Goal: Task Accomplishment & Management: Complete application form

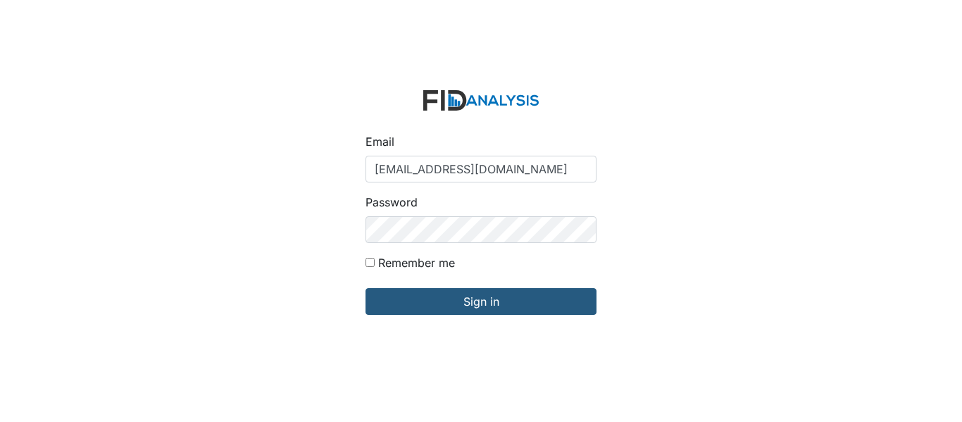
type input "[EMAIL_ADDRESS][DOMAIN_NAME]"
click at [365, 288] on input "Sign in" at bounding box center [480, 301] width 231 height 27
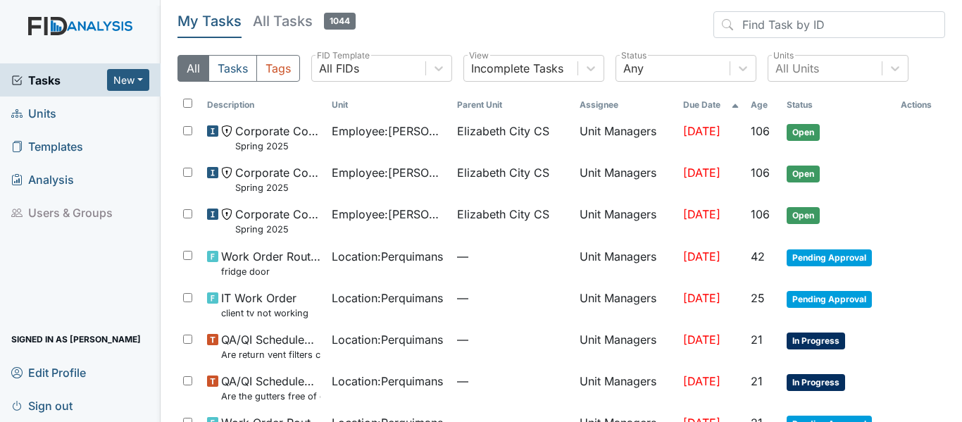
click at [49, 111] on span "Units" at bounding box center [33, 113] width 45 height 22
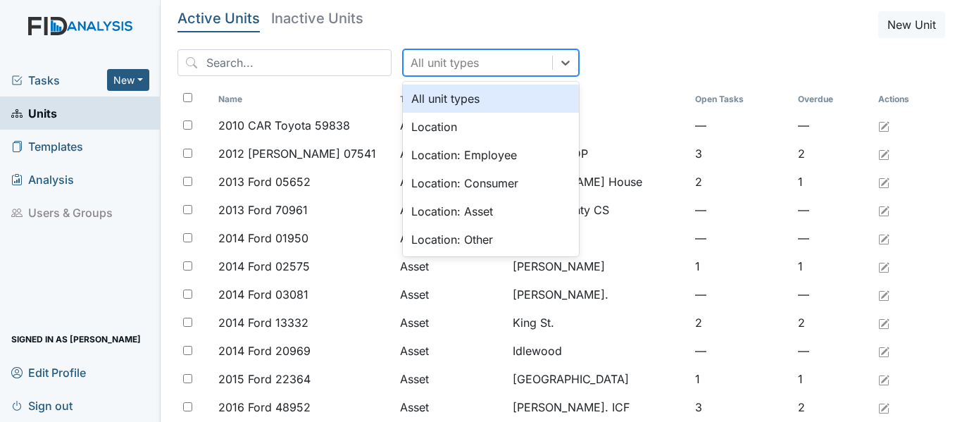
click at [477, 65] on div "All unit types" at bounding box center [477, 62] width 149 height 25
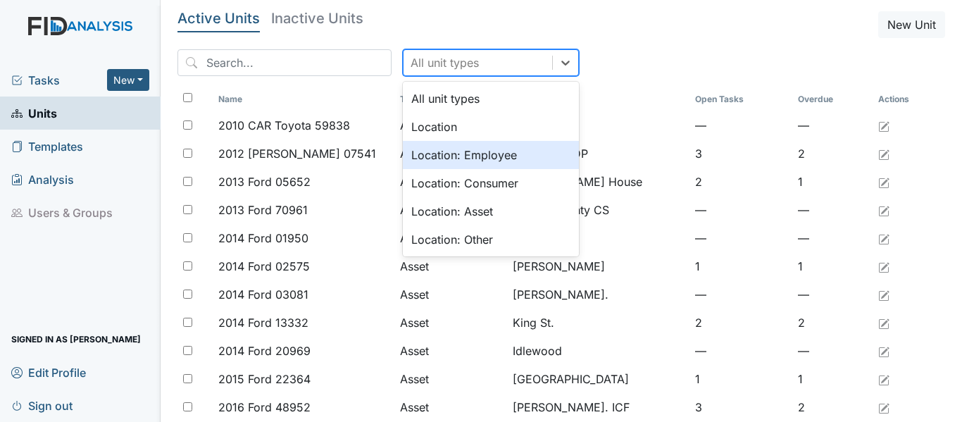
drag, startPoint x: 439, startPoint y: 149, endPoint x: 250, endPoint y: 92, distance: 197.1
click at [438, 149] on div "Location: Employee" at bounding box center [491, 155] width 176 height 28
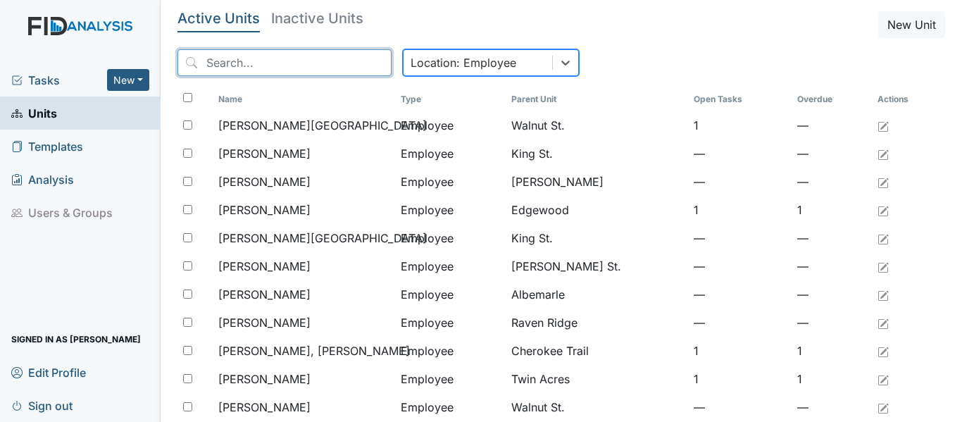
click at [221, 65] on input "search" at bounding box center [284, 62] width 214 height 27
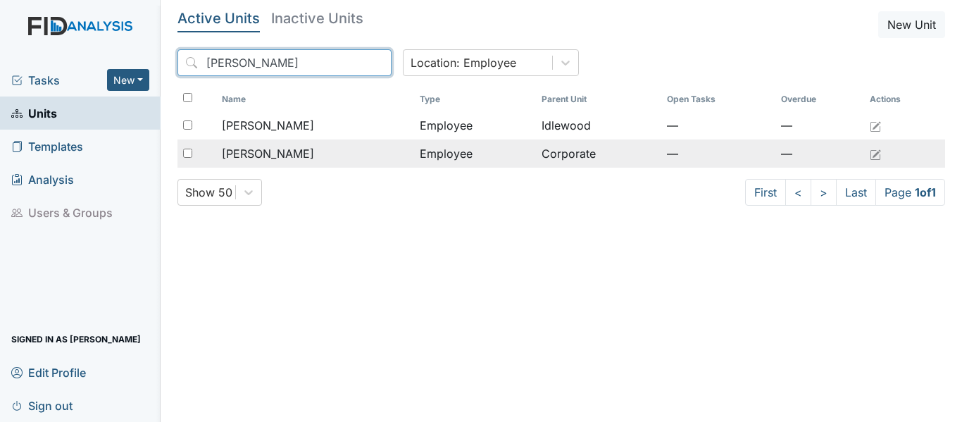
type input "winslow"
click at [288, 154] on span "Winslow, Vakesha" at bounding box center [268, 153] width 92 height 17
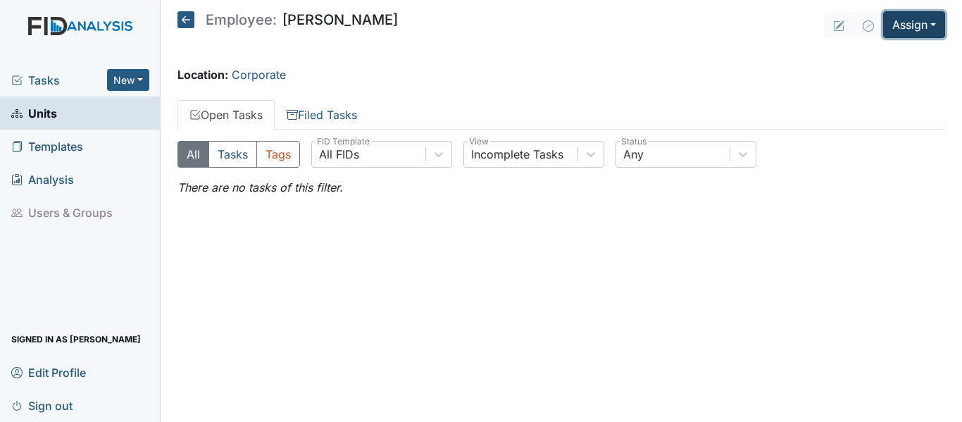
click at [914, 28] on button "Assign" at bounding box center [914, 24] width 62 height 27
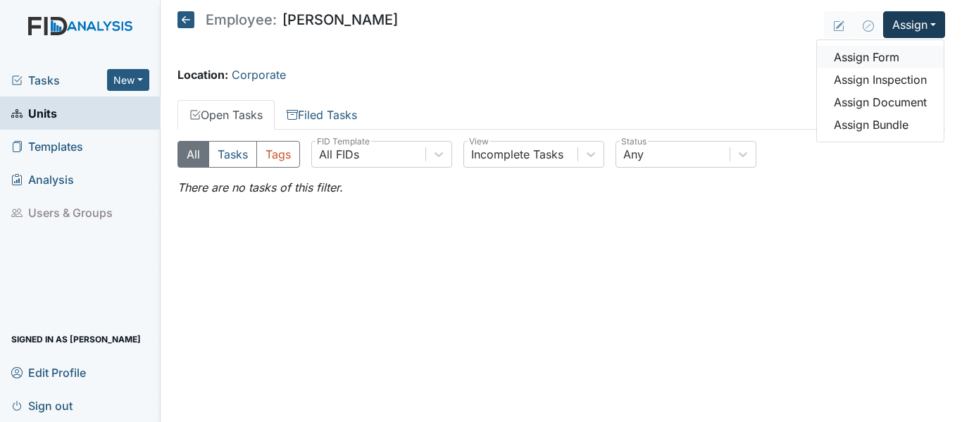
click at [877, 51] on link "Assign Form" at bounding box center [880, 57] width 127 height 23
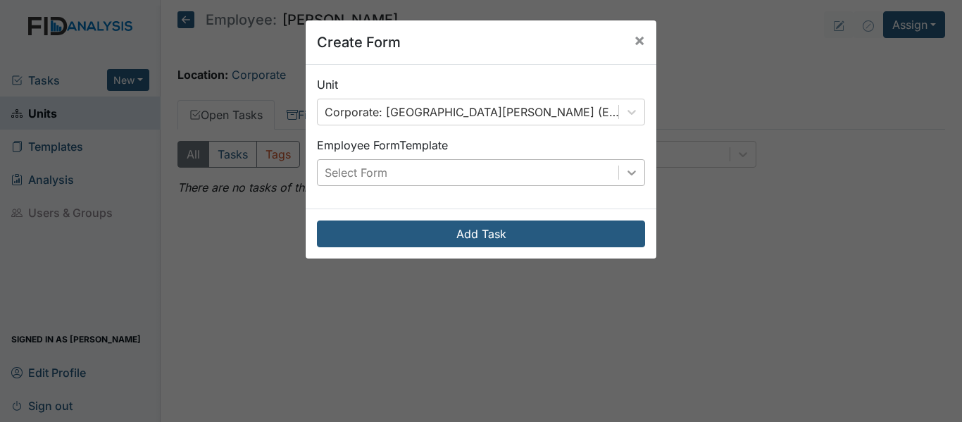
click at [624, 177] on icon at bounding box center [631, 172] width 14 height 14
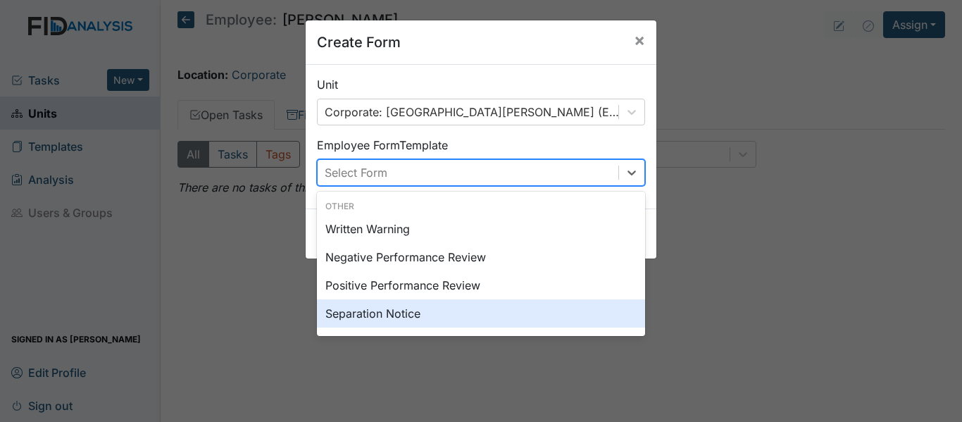
click at [412, 314] on div "Separation Notice" at bounding box center [481, 313] width 328 height 28
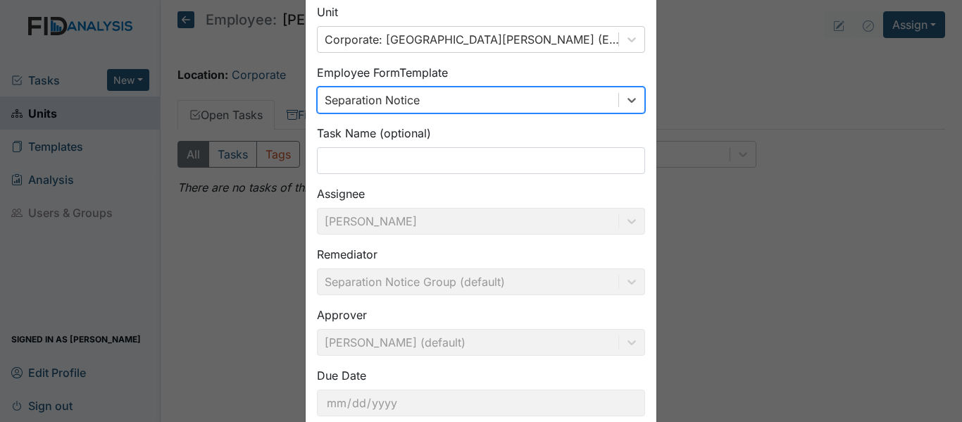
scroll to position [160, 0]
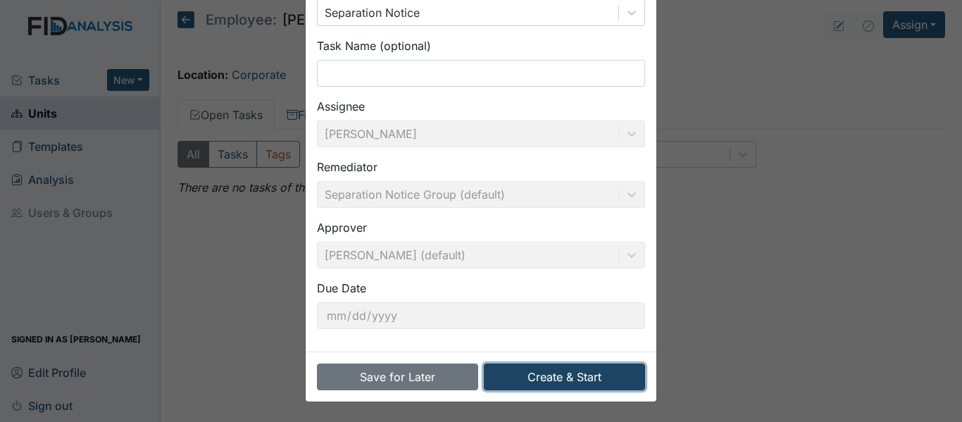
click at [583, 380] on button "Create & Start" at bounding box center [564, 376] width 161 height 27
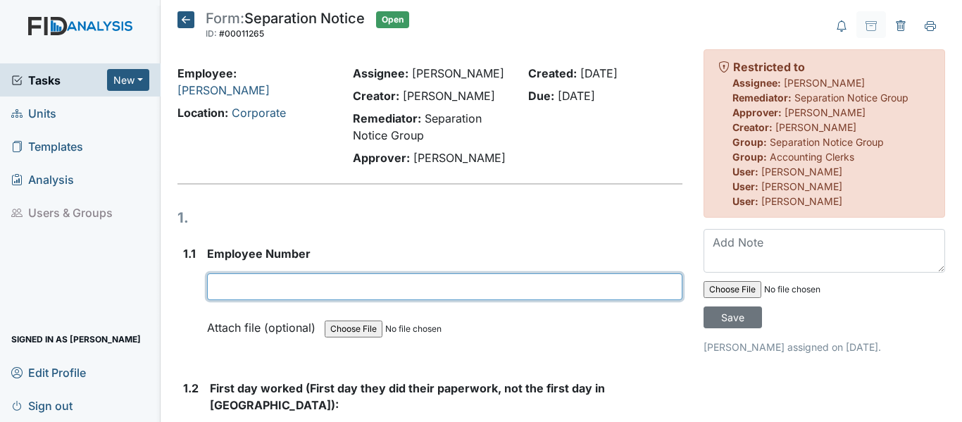
click at [270, 300] on input "text" at bounding box center [444, 286] width 475 height 27
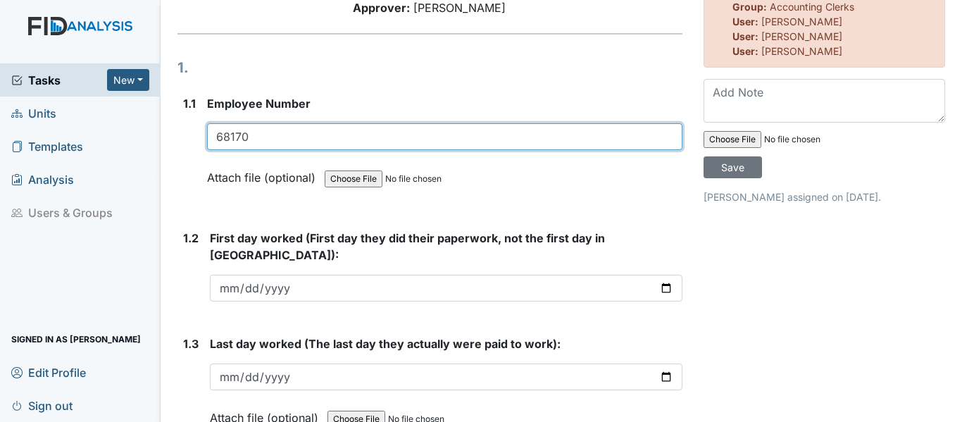
scroll to position [211, 0]
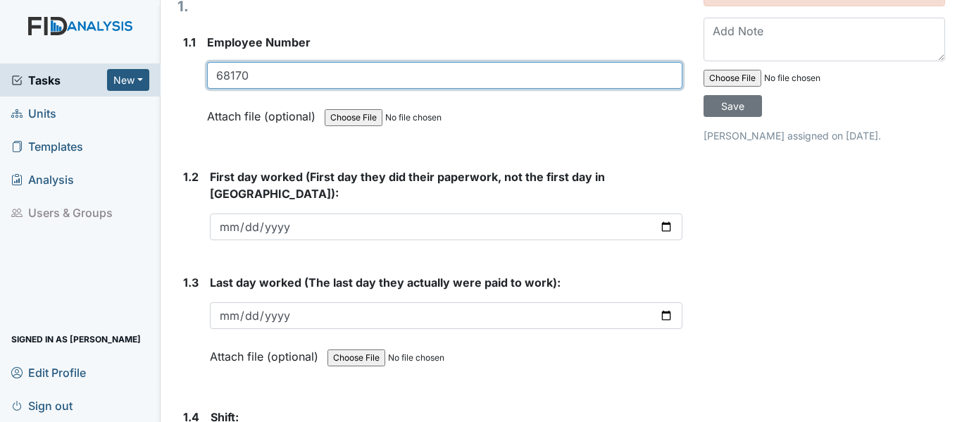
type input "68170"
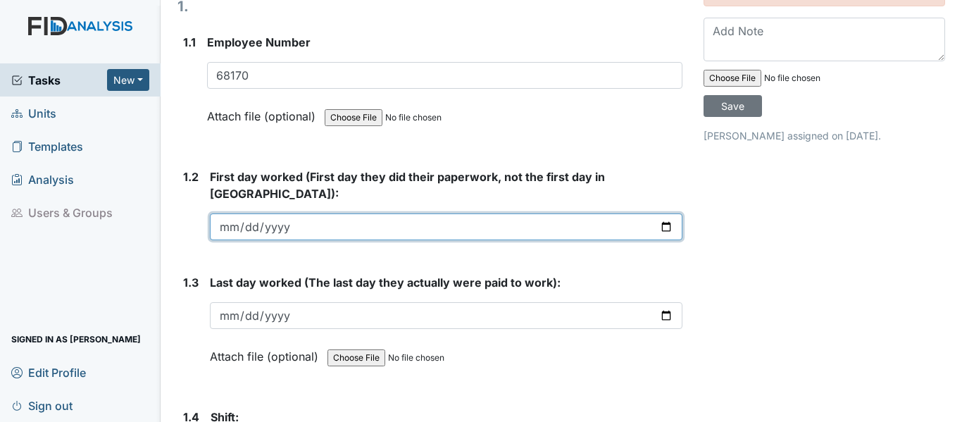
click at [560, 235] on input "date" at bounding box center [446, 226] width 472 height 27
type input "2015-12-21"
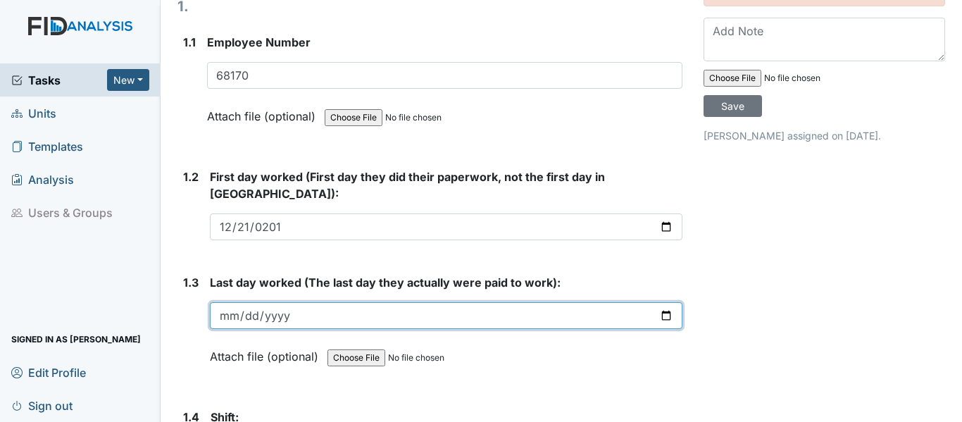
click at [660, 310] on input "date" at bounding box center [446, 315] width 472 height 27
type input "2025-08-14"
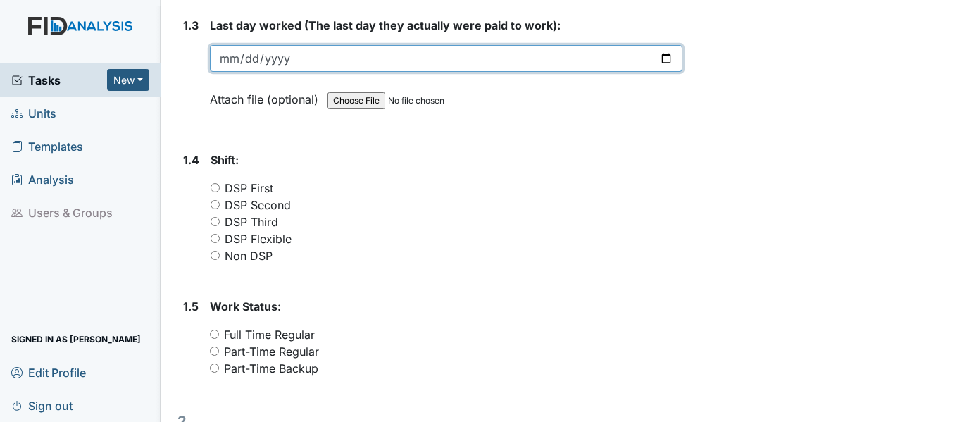
scroll to position [493, 0]
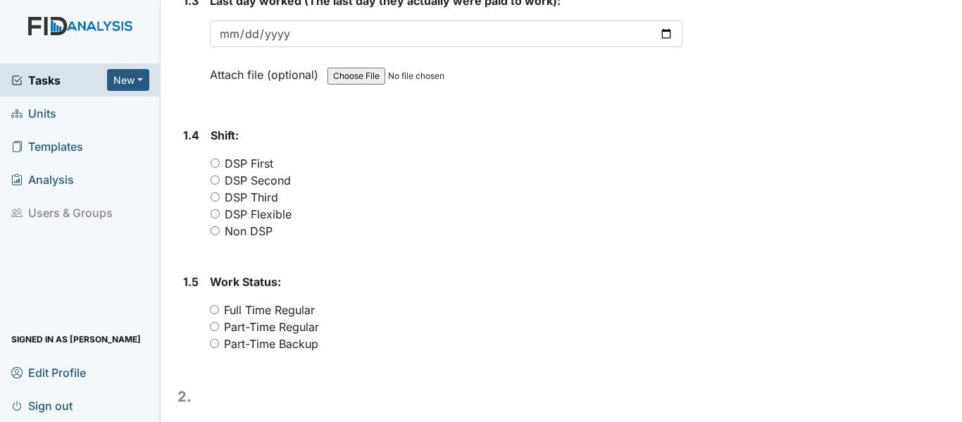
click at [215, 228] on input "Non DSP" at bounding box center [214, 230] width 9 height 9
radio input "true"
click at [213, 308] on input "Full Time Regular" at bounding box center [214, 309] width 9 height 9
radio input "true"
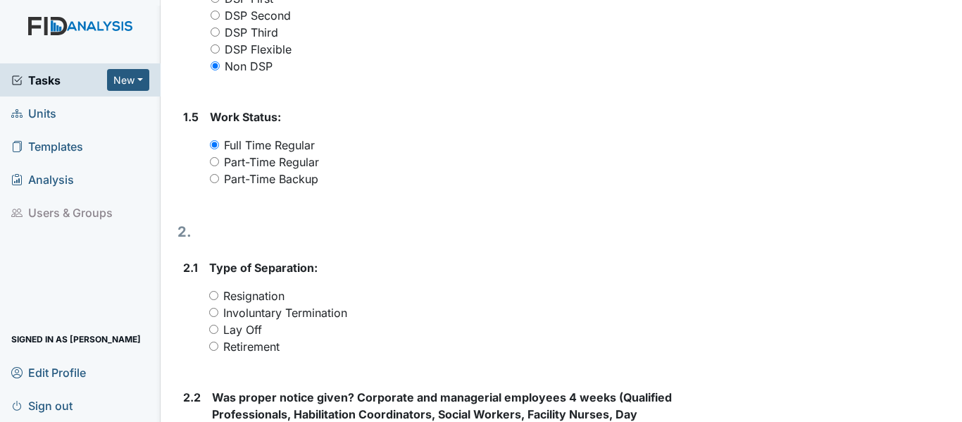
scroll to position [704, 0]
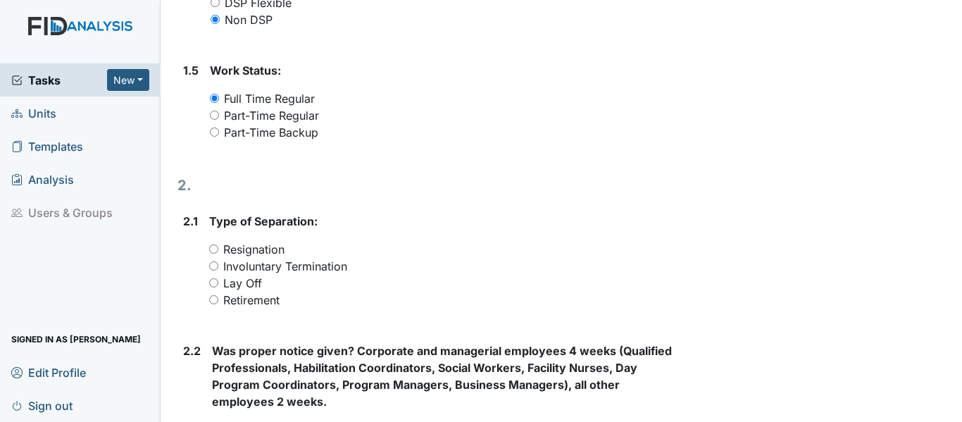
click at [215, 248] on input "Resignation" at bounding box center [213, 248] width 9 height 9
radio input "true"
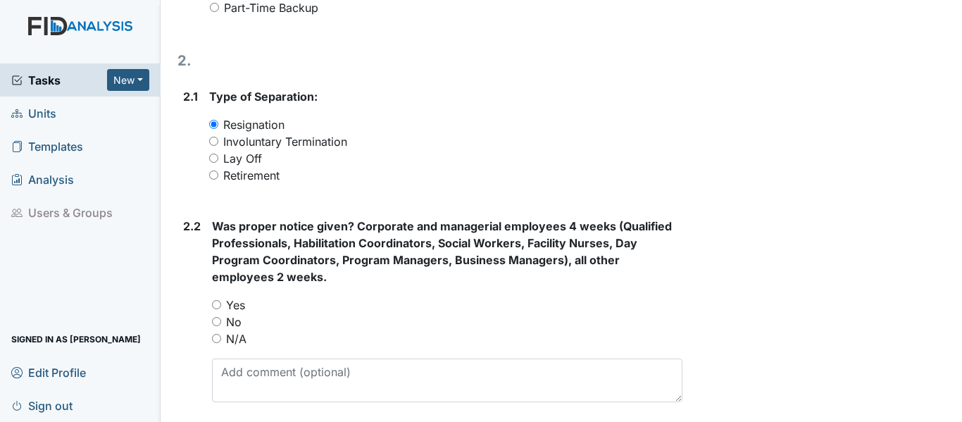
scroll to position [915, 0]
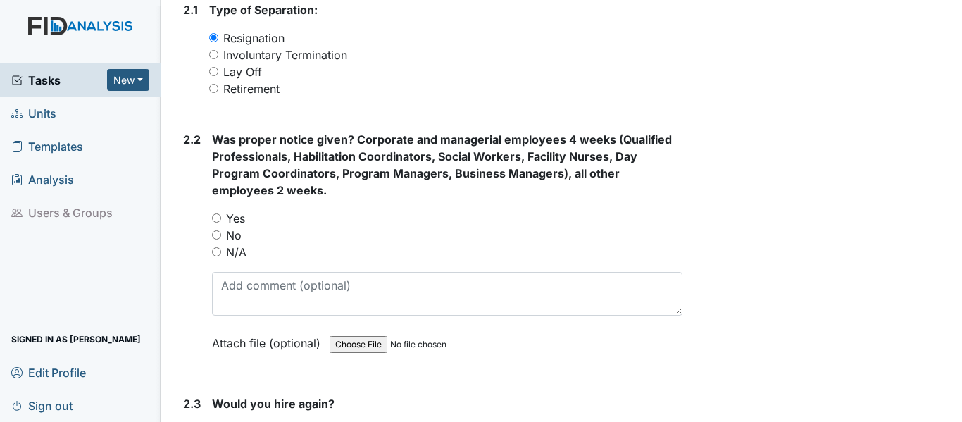
click at [239, 222] on label "Yes" at bounding box center [235, 218] width 19 height 17
click at [221, 222] on input "Yes" at bounding box center [216, 217] width 9 height 9
radio input "true"
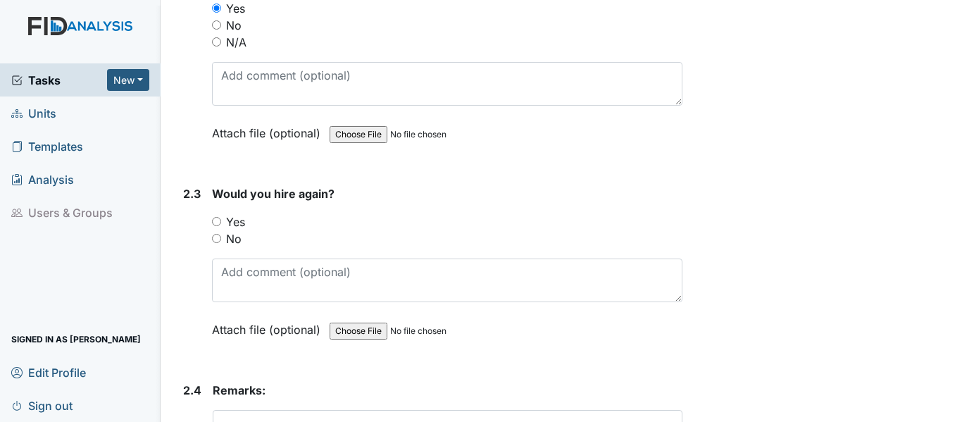
scroll to position [1126, 0]
click at [242, 220] on label "Yes" at bounding box center [235, 220] width 19 height 17
click at [221, 220] on input "Yes" at bounding box center [216, 219] width 9 height 9
radio input "true"
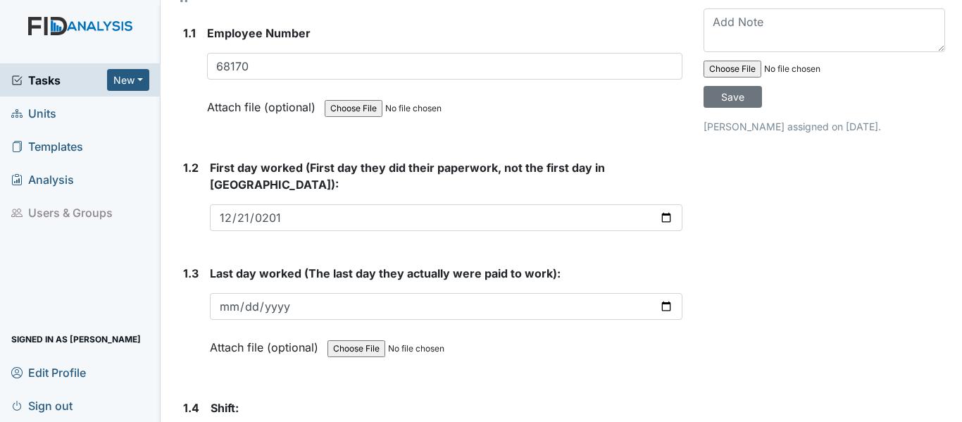
scroll to position [77, 0]
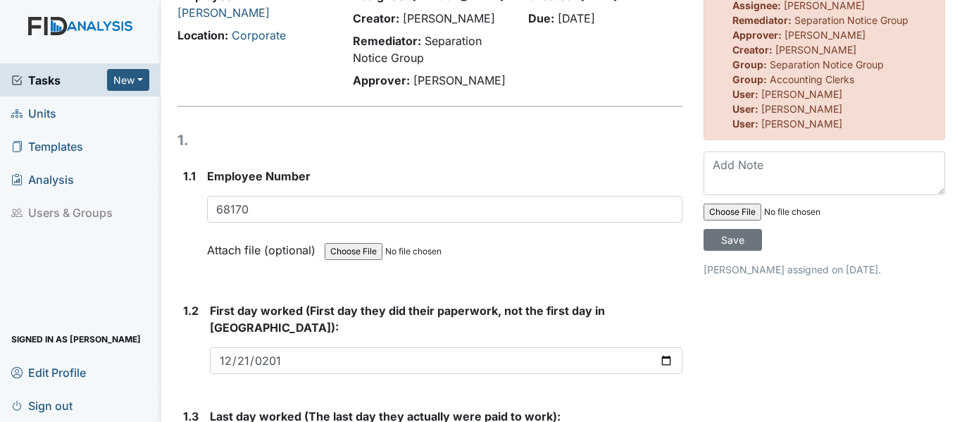
click at [709, 210] on input "file" at bounding box center [798, 212] width 191 height 34
type input "C:\fakepath\Resignation VW.pdf"
click at [738, 244] on input "Save" at bounding box center [732, 240] width 58 height 22
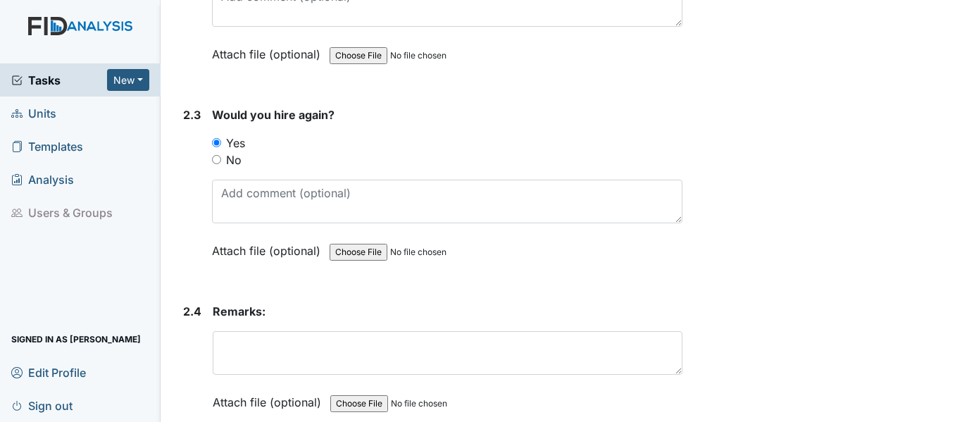
scroll to position [1274, 0]
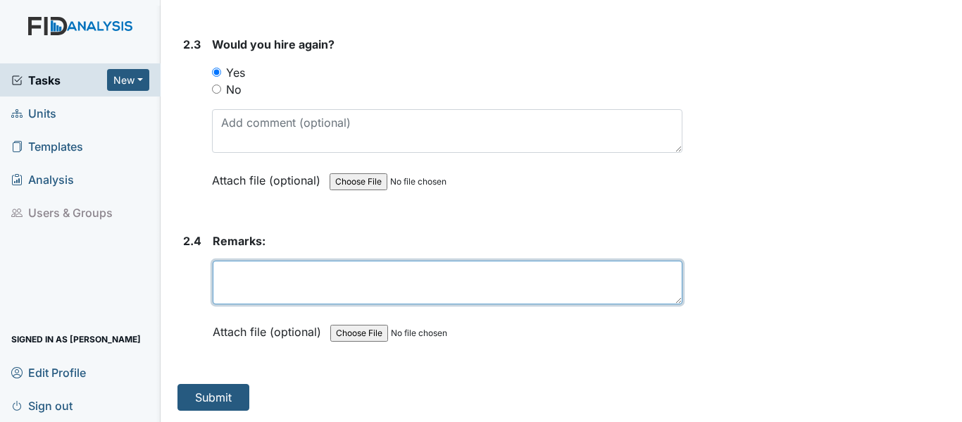
click at [243, 284] on textarea at bounding box center [448, 282] width 470 height 44
type textarea "n/a"
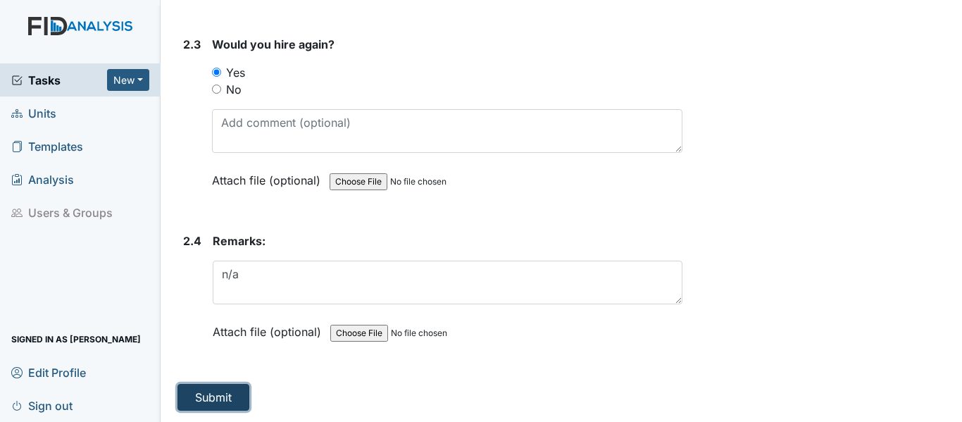
click at [228, 394] on button "Submit" at bounding box center [213, 397] width 72 height 27
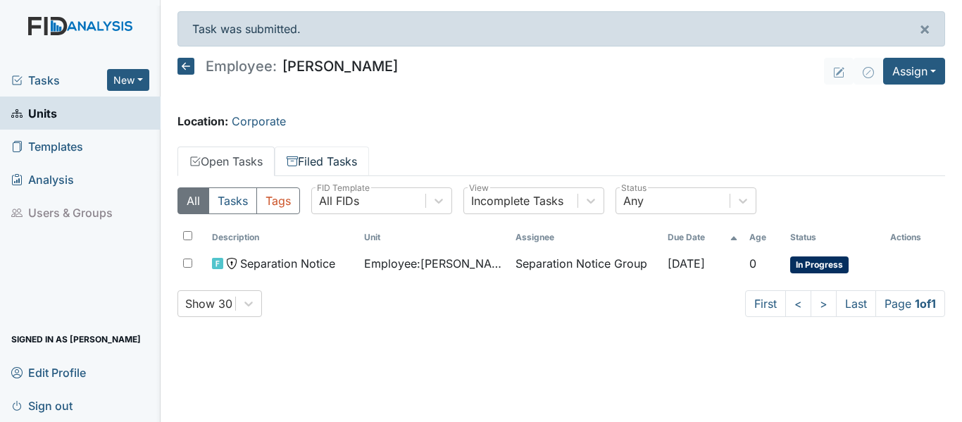
click at [322, 158] on link "Filed Tasks" at bounding box center [322, 161] width 94 height 30
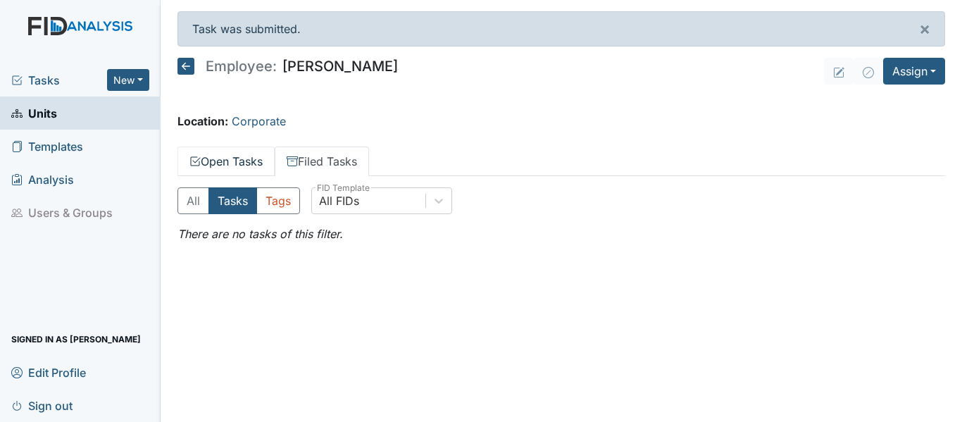
click at [246, 156] on link "Open Tasks" at bounding box center [225, 161] width 97 height 30
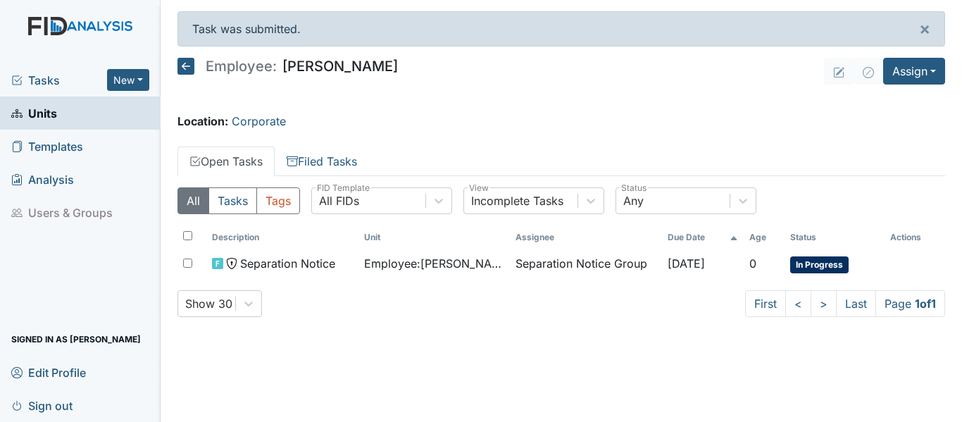
click at [37, 84] on span "Tasks" at bounding box center [59, 80] width 96 height 17
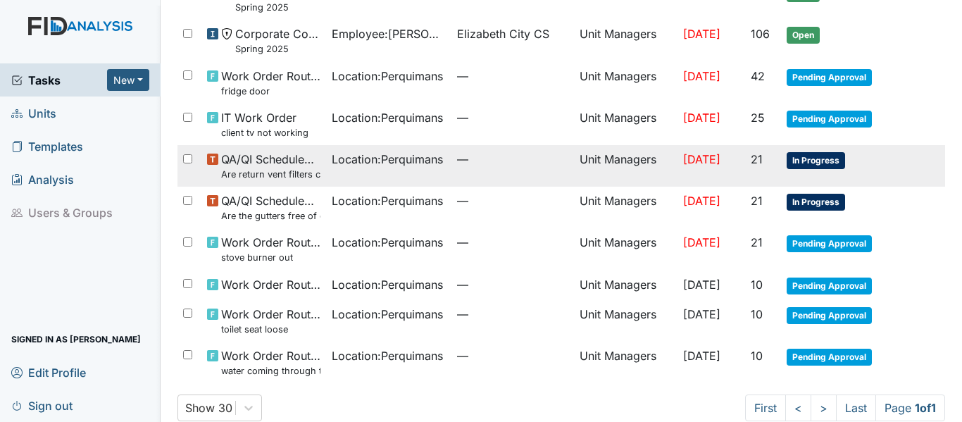
scroll to position [202, 0]
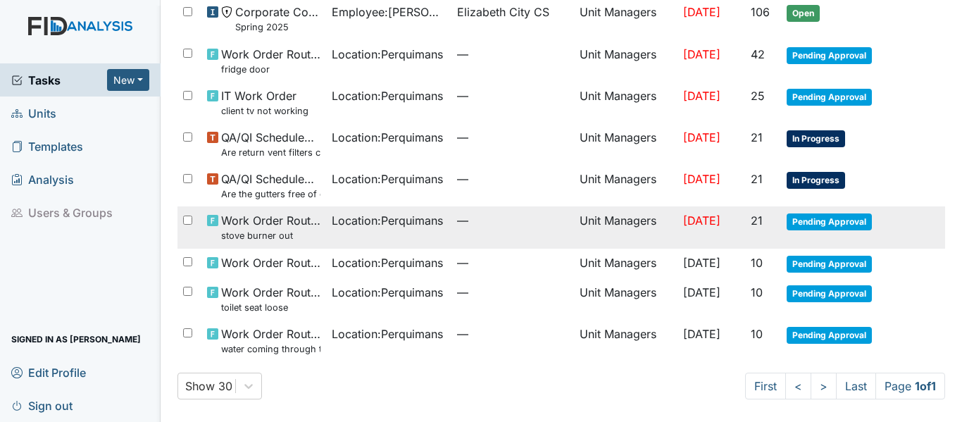
click at [831, 217] on span "Pending Approval" at bounding box center [828, 221] width 85 height 17
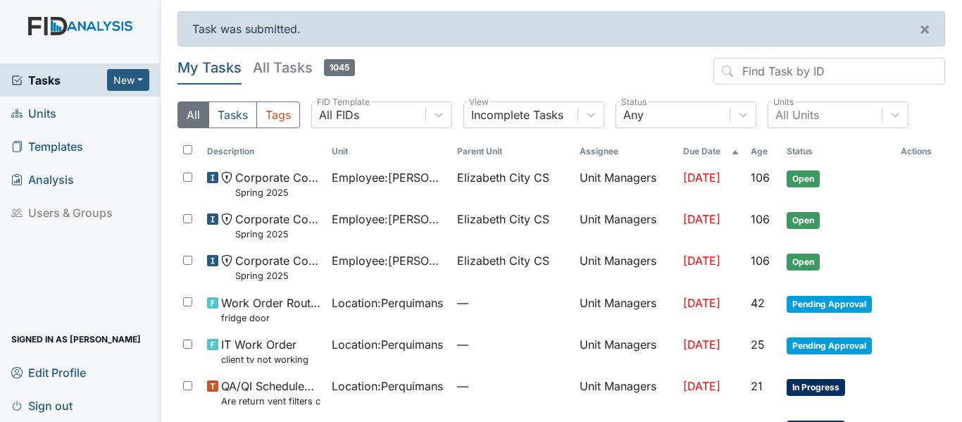
click at [32, 111] on span "Units" at bounding box center [33, 113] width 45 height 22
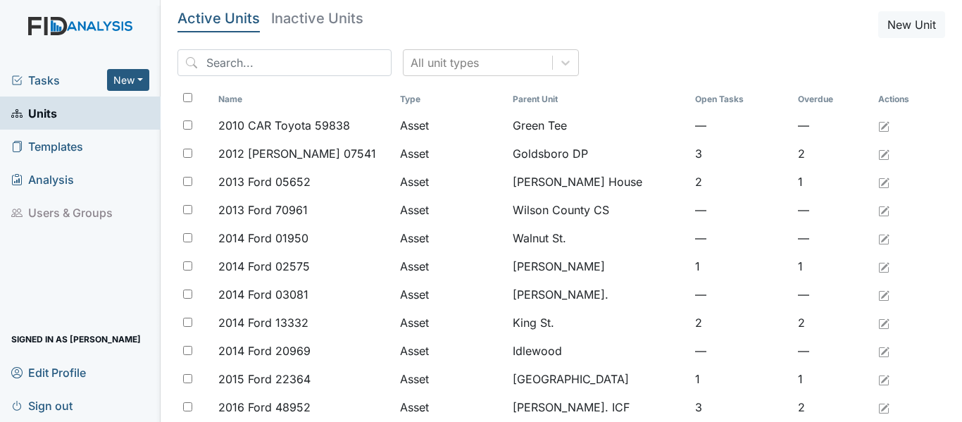
click at [60, 87] on span "Tasks" at bounding box center [59, 80] width 96 height 17
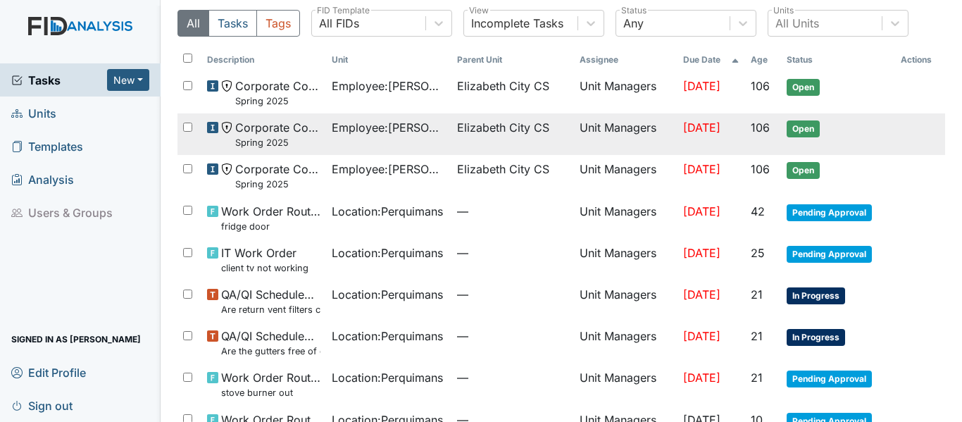
scroll to position [70, 0]
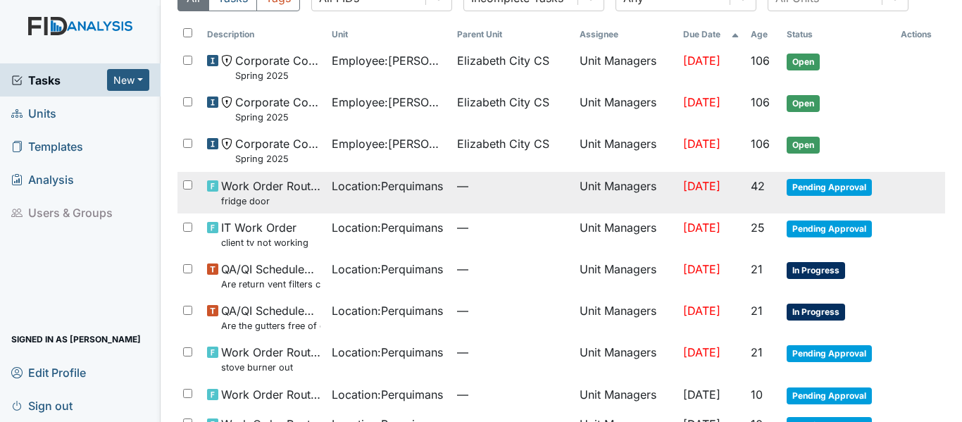
click at [349, 184] on span "Location : [GEOGRAPHIC_DATA]" at bounding box center [387, 185] width 111 height 17
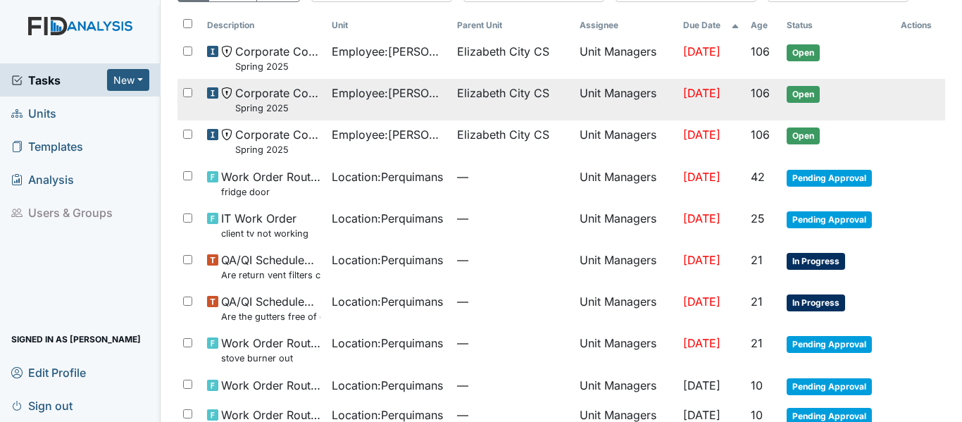
scroll to position [141, 0]
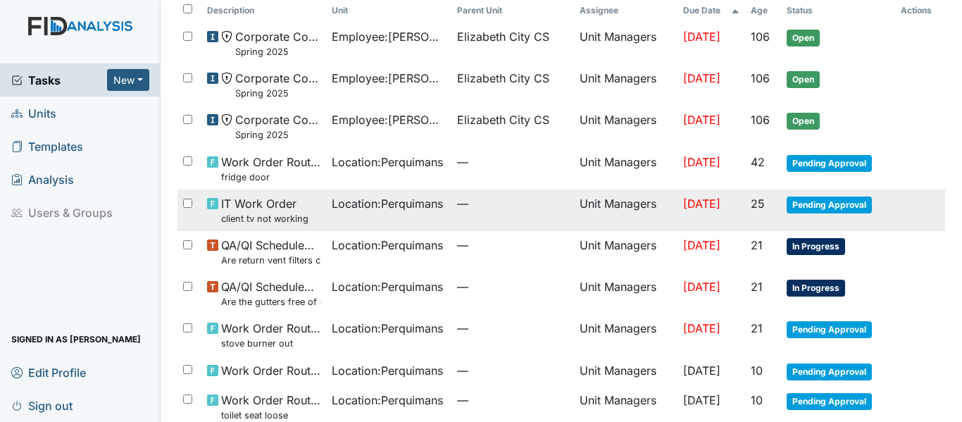
click at [298, 212] on small "client tv not working" at bounding box center [264, 218] width 87 height 13
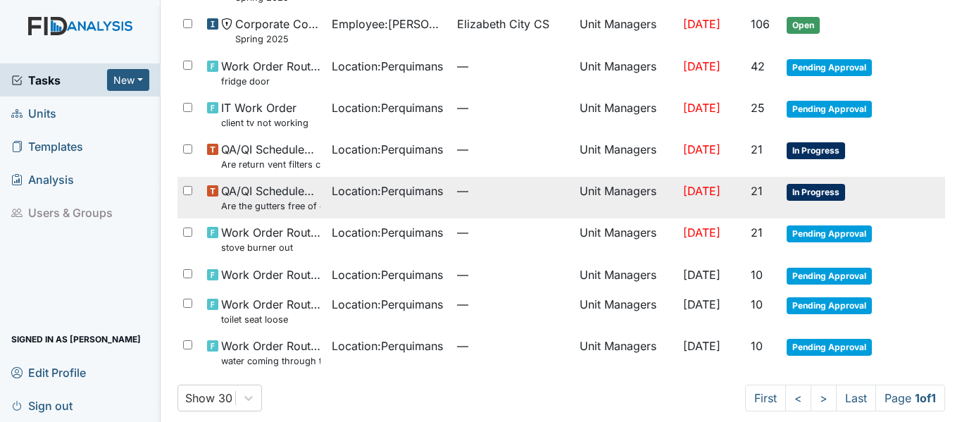
scroll to position [249, 0]
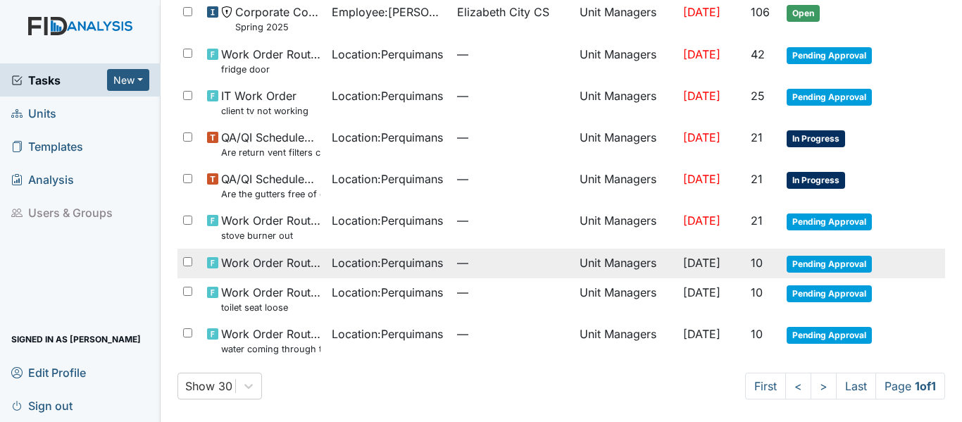
click at [268, 270] on span "Work Order Routine" at bounding box center [270, 262] width 99 height 17
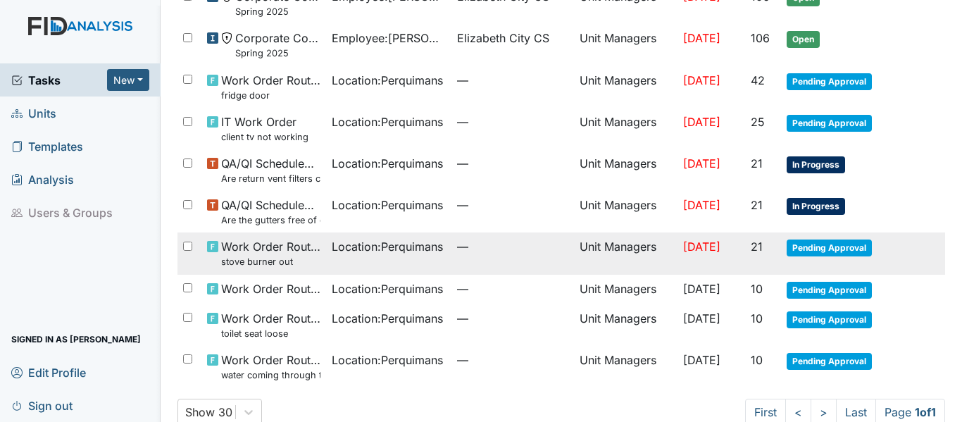
scroll to position [249, 0]
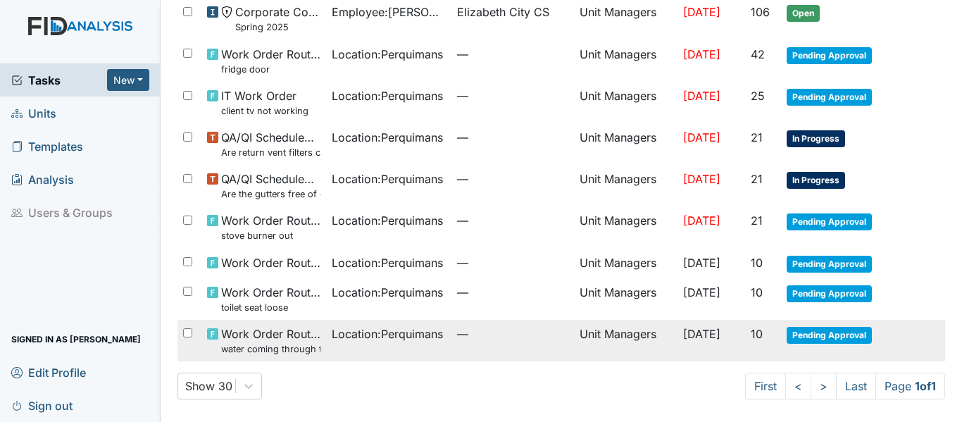
click at [270, 340] on span "Work Order Routine water coming through the floor" at bounding box center [270, 340] width 99 height 30
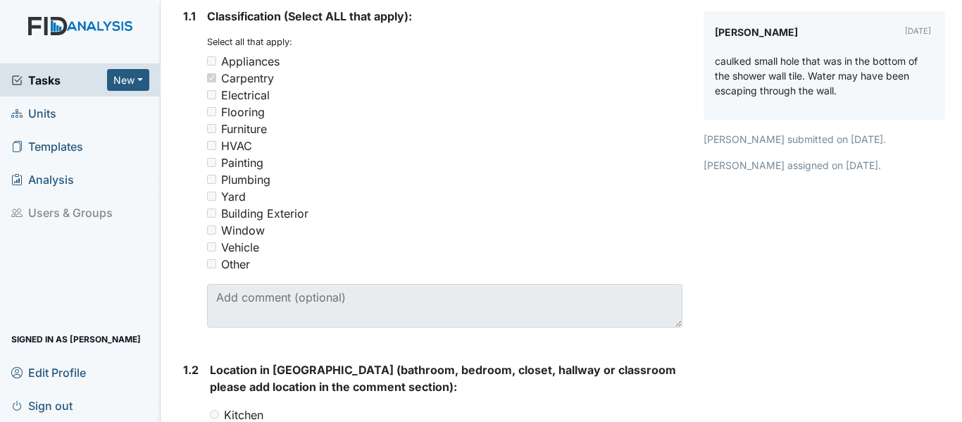
scroll to position [282, 0]
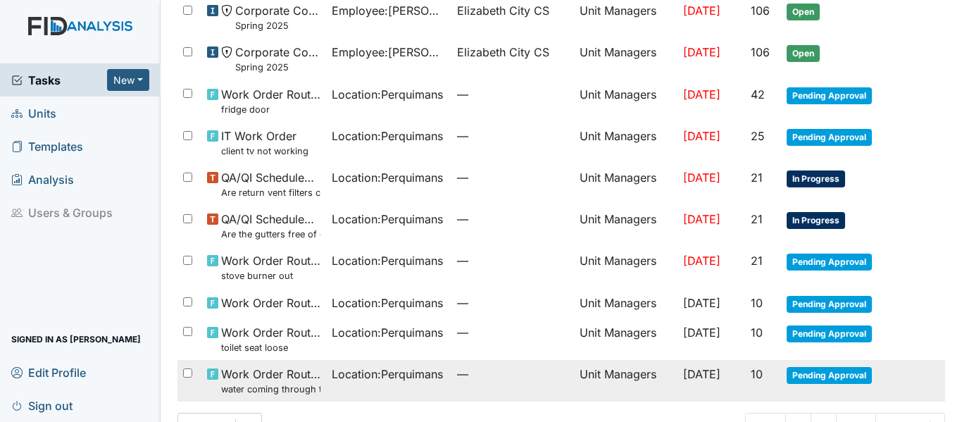
scroll to position [249, 0]
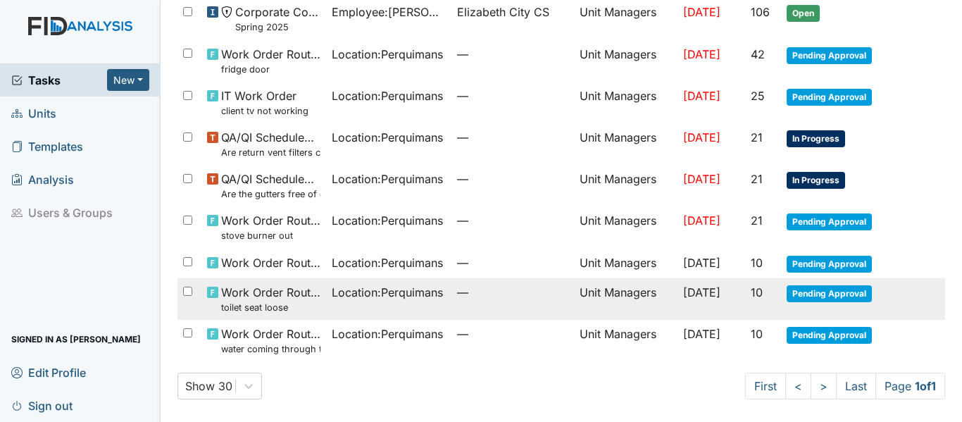
click at [279, 297] on span "Work Order Routine toilet seat loose" at bounding box center [270, 299] width 99 height 30
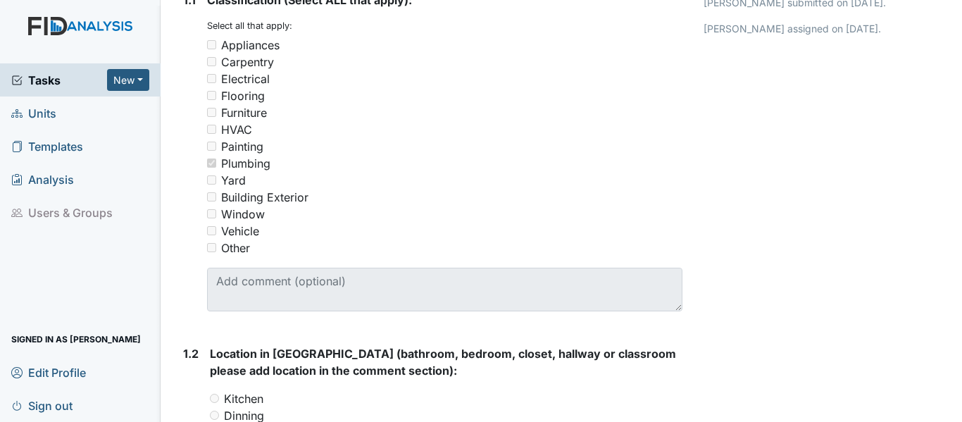
scroll to position [70, 0]
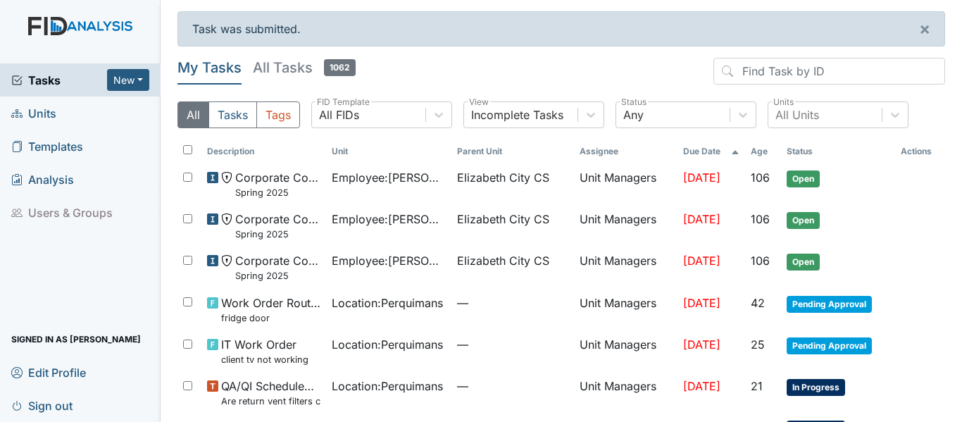
click at [45, 108] on span "Units" at bounding box center [33, 113] width 45 height 22
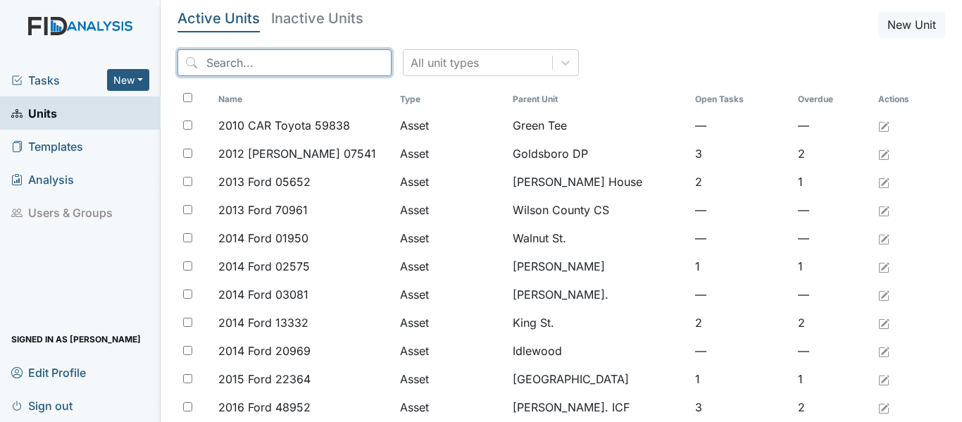
drag, startPoint x: 251, startPoint y: 66, endPoint x: 254, endPoint y: 58, distance: 9.2
click at [254, 58] on input "search" at bounding box center [284, 62] width 214 height 27
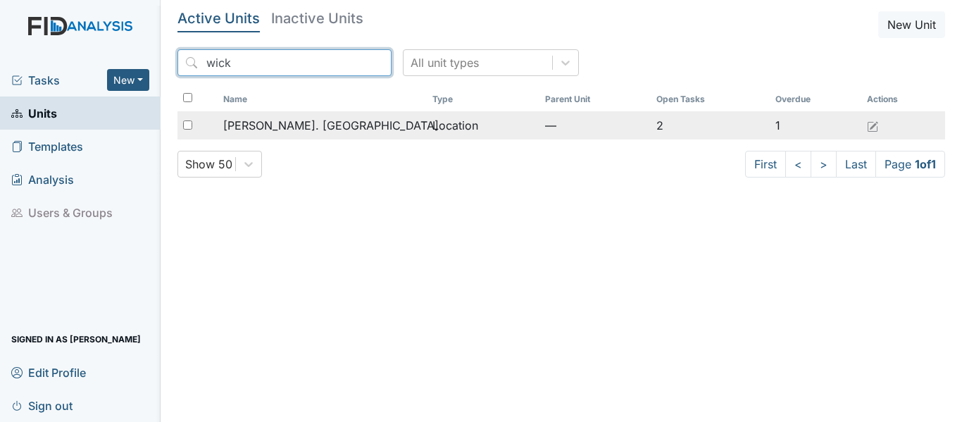
type input "wick"
click at [335, 122] on span "[PERSON_NAME]. [GEOGRAPHIC_DATA]" at bounding box center [330, 125] width 215 height 17
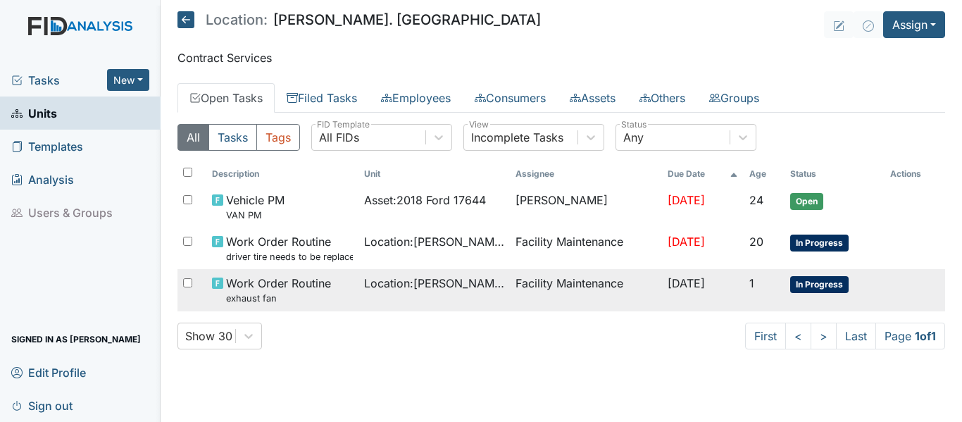
click at [822, 287] on span "In Progress" at bounding box center [819, 284] width 58 height 17
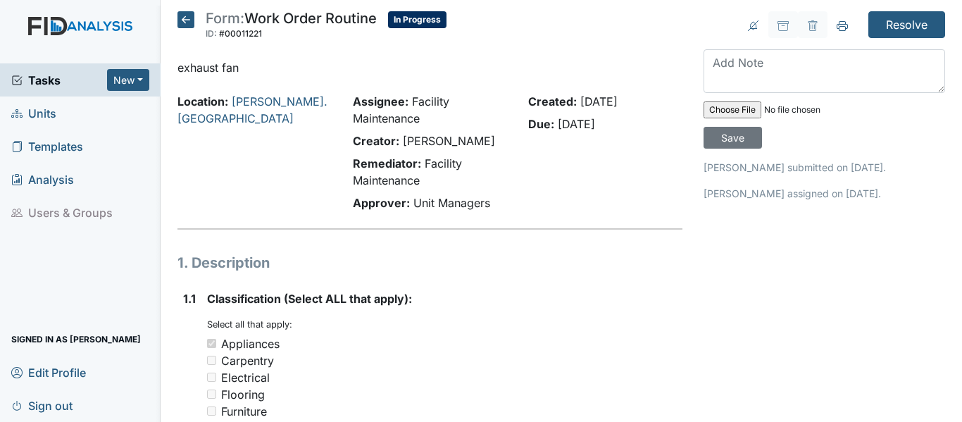
click at [191, 16] on icon at bounding box center [185, 19] width 17 height 17
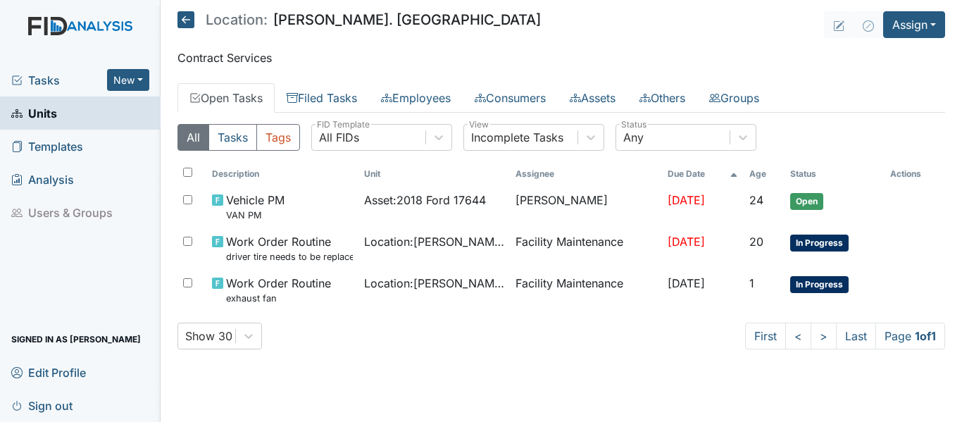
click at [184, 15] on icon at bounding box center [185, 19] width 17 height 17
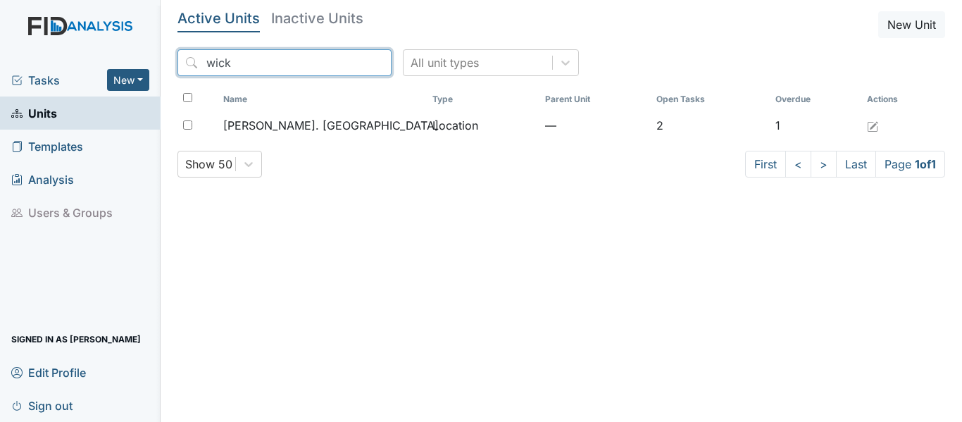
click at [352, 65] on input "wick" at bounding box center [284, 62] width 214 height 27
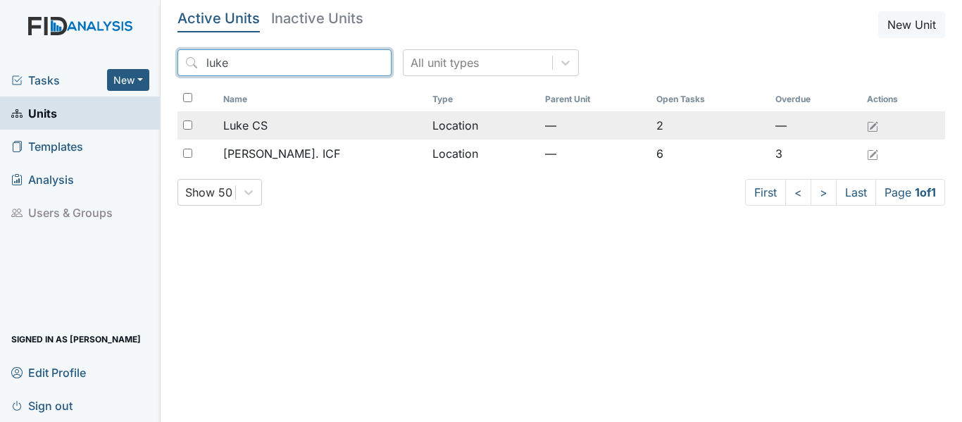
type input "luke"
click at [320, 124] on div "Luke CS" at bounding box center [322, 125] width 198 height 17
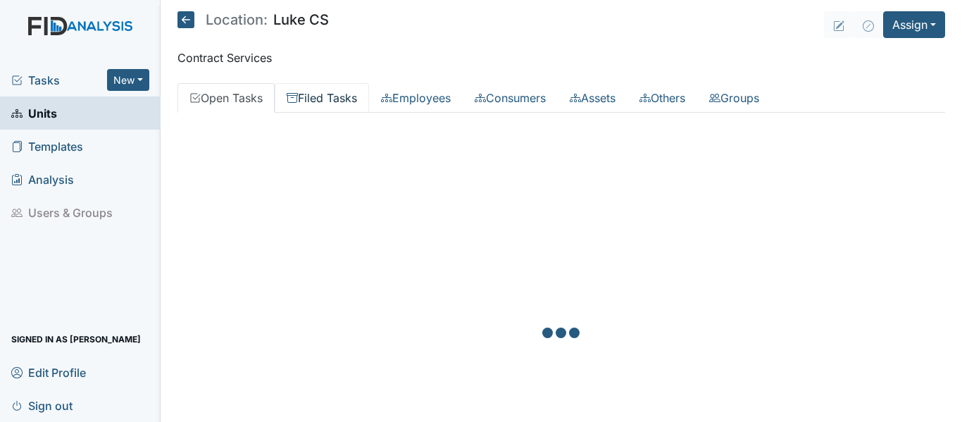
click at [341, 99] on link "Filed Tasks" at bounding box center [322, 98] width 94 height 30
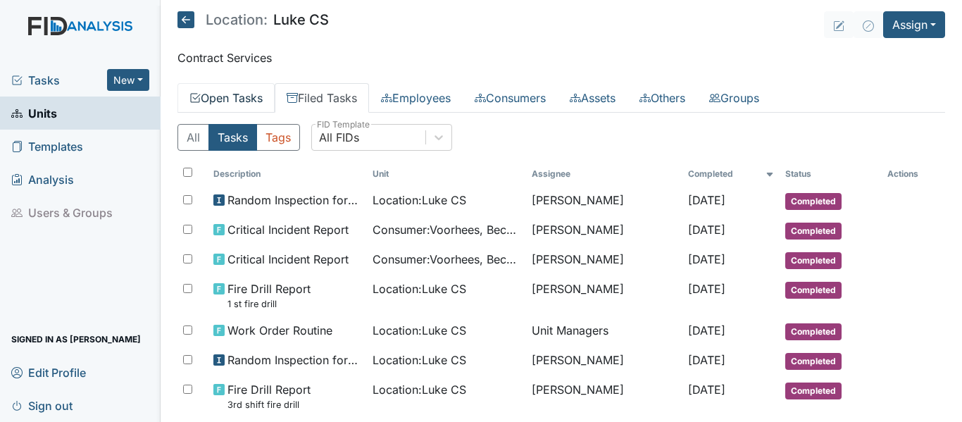
click at [234, 97] on link "Open Tasks" at bounding box center [225, 98] width 97 height 30
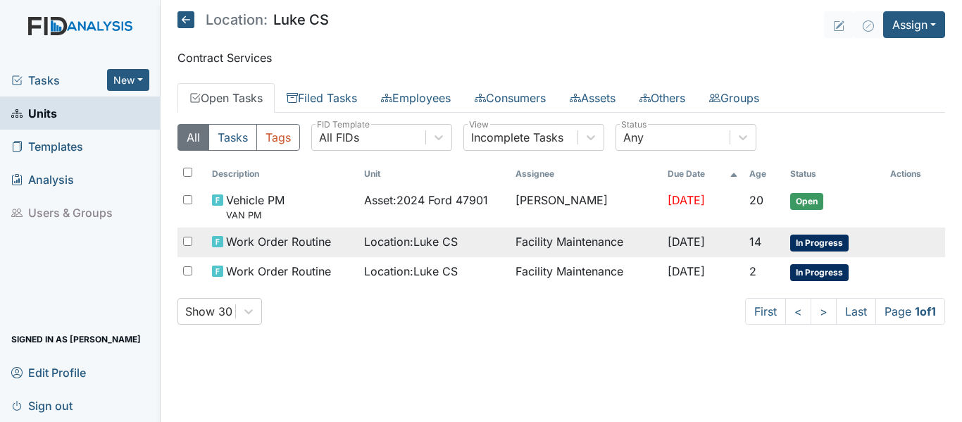
click at [814, 241] on span "In Progress" at bounding box center [819, 242] width 58 height 17
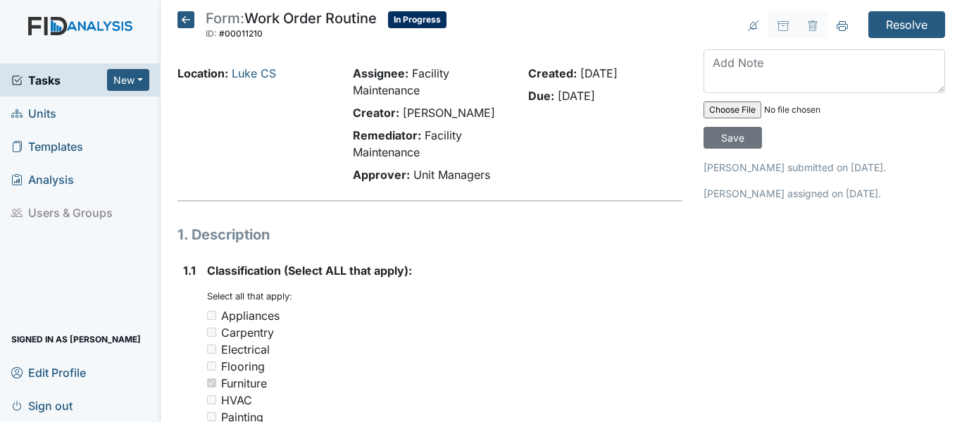
click at [189, 11] on main "Form: Work Order Routine ID: #00011210 In Progress Autosaving... Location: Luke…" at bounding box center [561, 211] width 801 height 422
click at [185, 15] on icon at bounding box center [185, 19] width 17 height 17
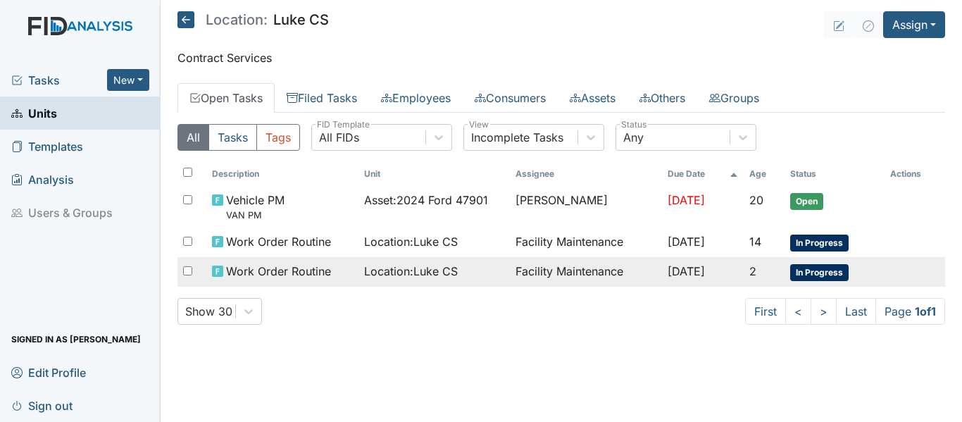
click at [834, 277] on span "In Progress" at bounding box center [819, 272] width 58 height 17
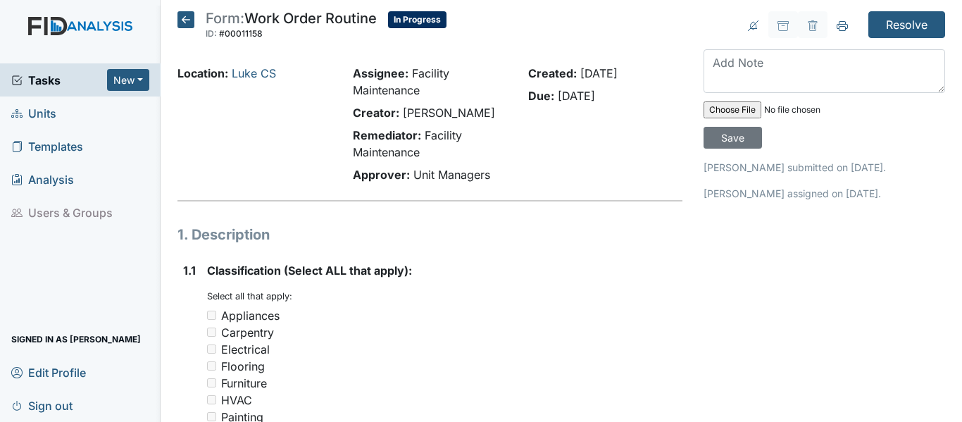
click at [184, 21] on icon at bounding box center [185, 19] width 17 height 17
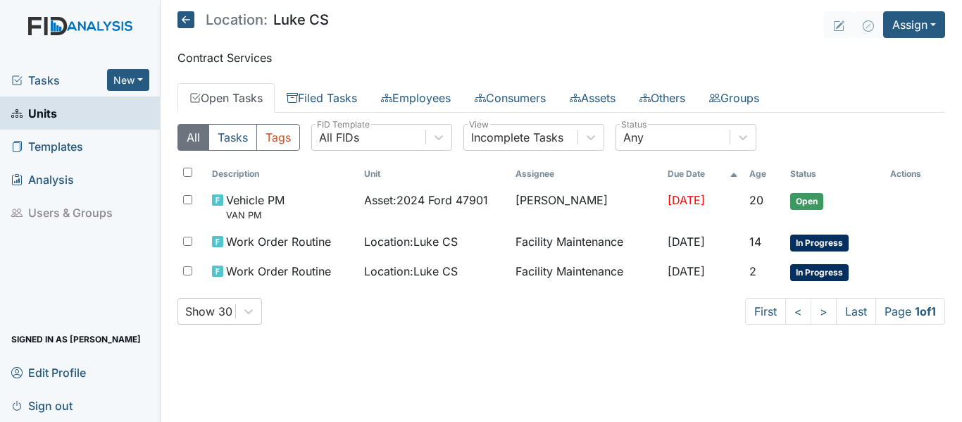
click at [186, 19] on icon at bounding box center [185, 19] width 17 height 17
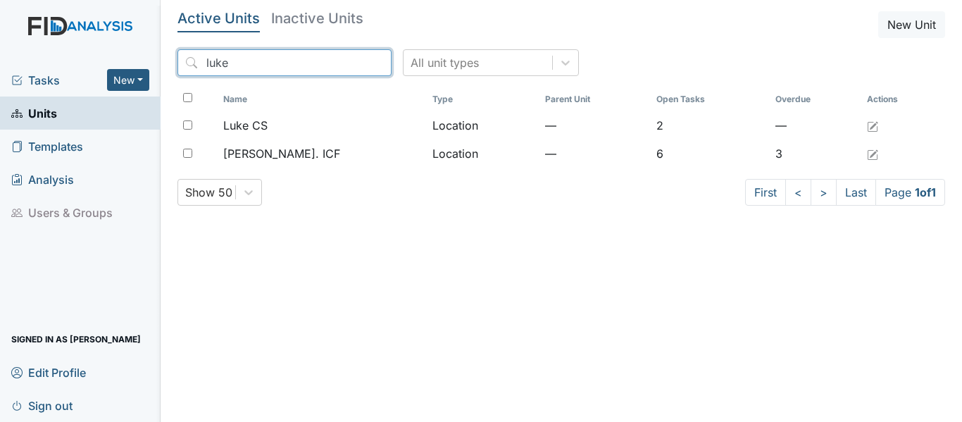
click at [348, 61] on input "luke" at bounding box center [284, 62] width 214 height 27
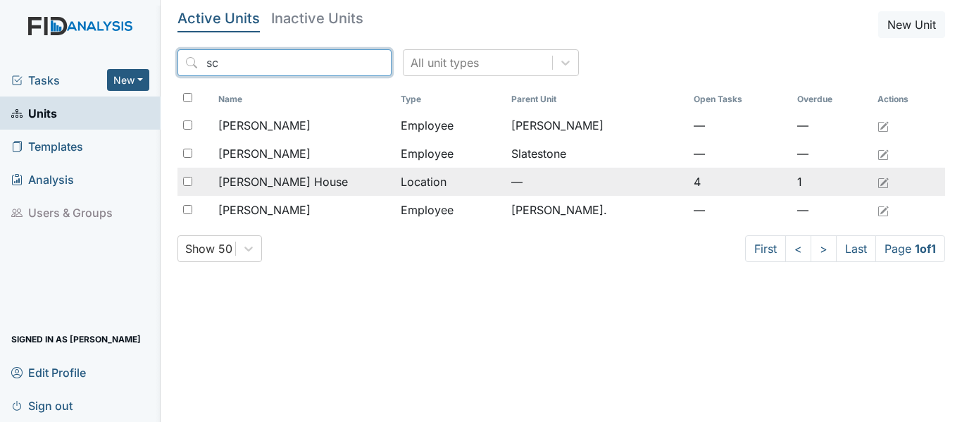
type input "sc"
click at [269, 180] on span "[PERSON_NAME] House" at bounding box center [283, 181] width 130 height 17
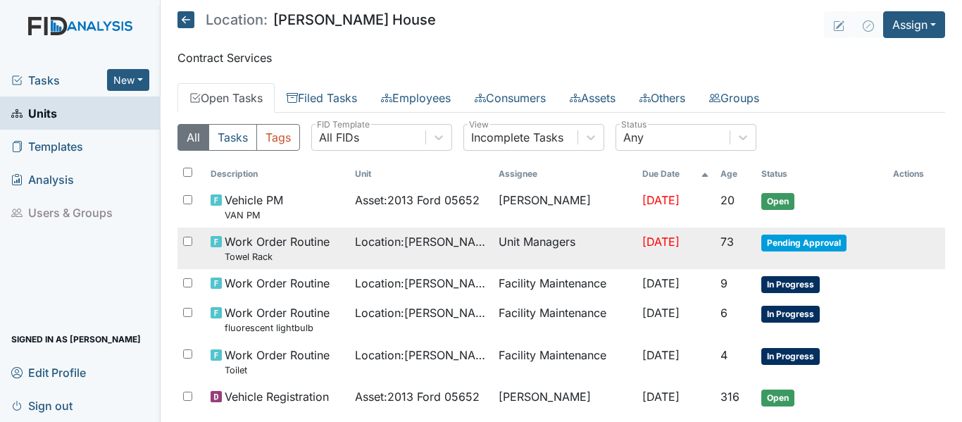
scroll to position [62, 0]
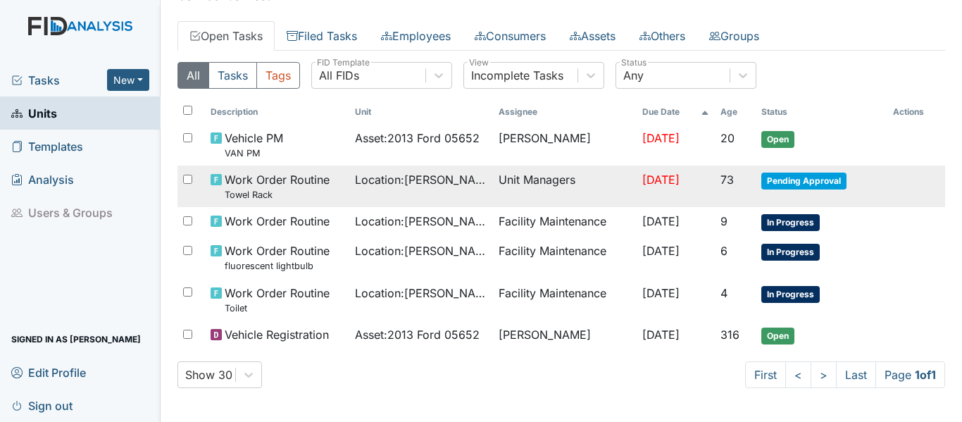
click at [786, 182] on span "Pending Approval" at bounding box center [803, 180] width 85 height 17
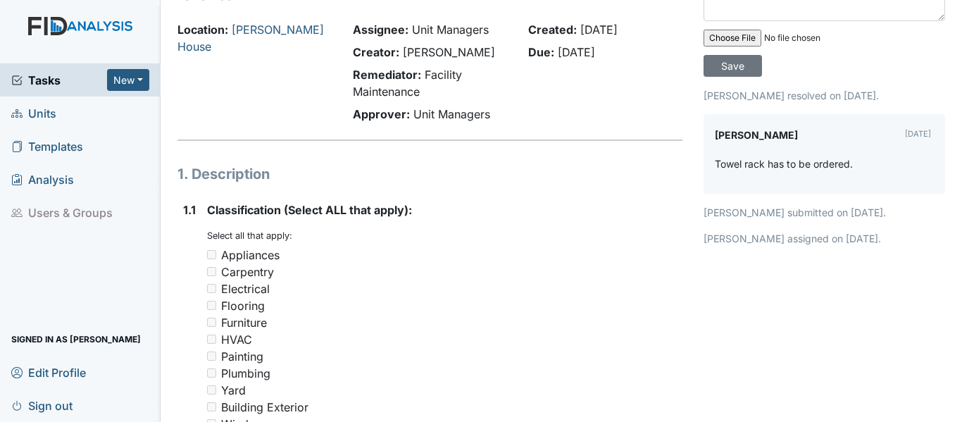
scroll to position [70, 0]
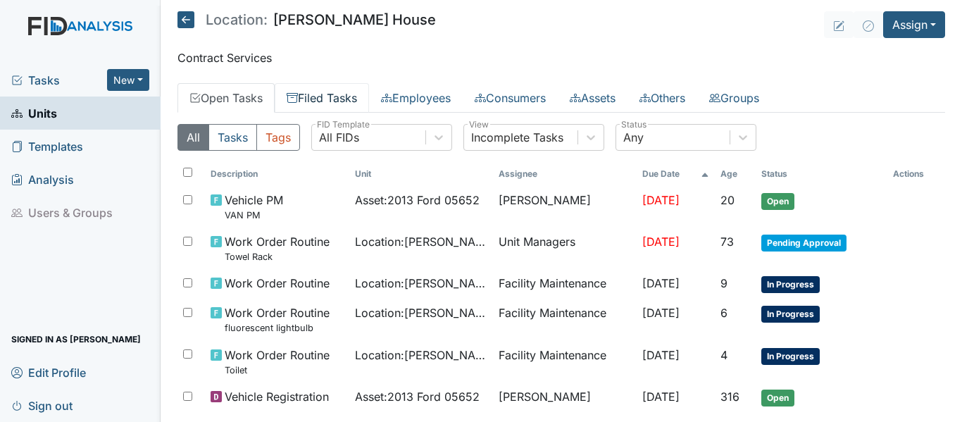
click at [330, 100] on link "Filed Tasks" at bounding box center [322, 98] width 94 height 30
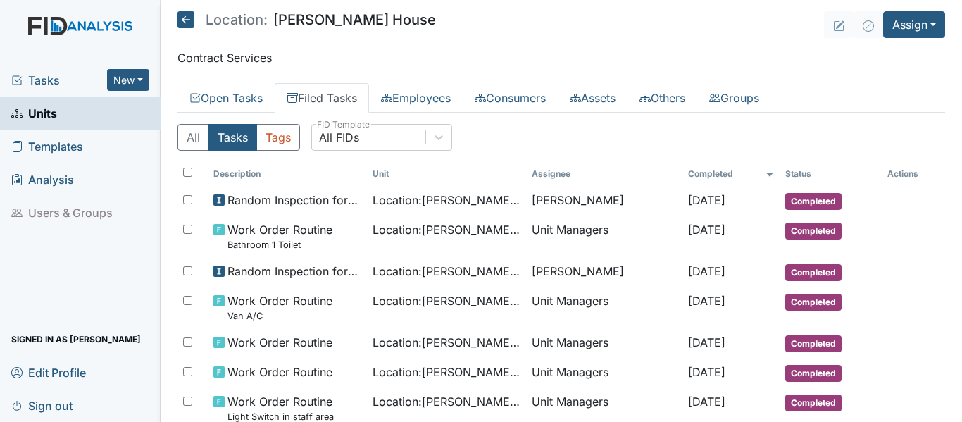
click at [184, 14] on icon at bounding box center [185, 19] width 17 height 17
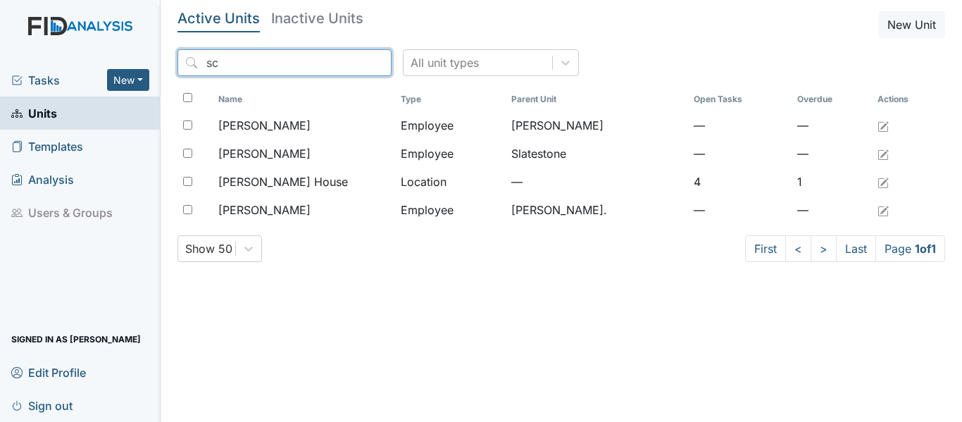
click at [353, 63] on input "sc" at bounding box center [284, 62] width 214 height 27
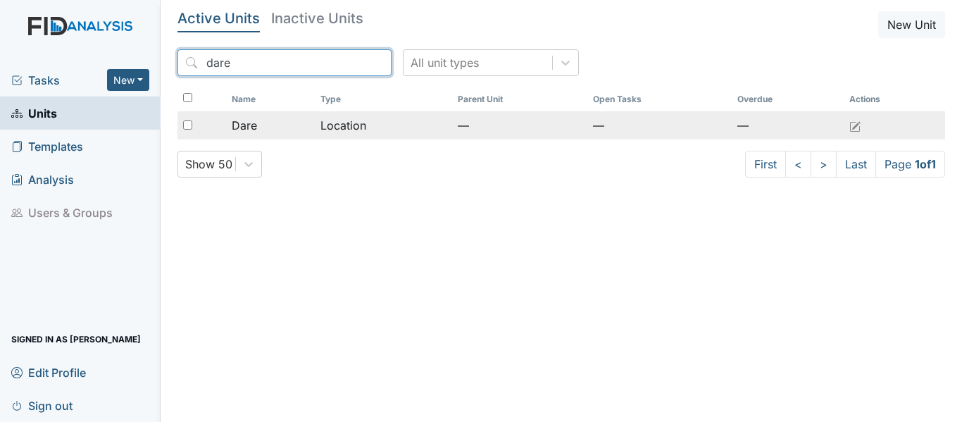
type input "dare"
click at [322, 132] on td "Location" at bounding box center [383, 125] width 137 height 28
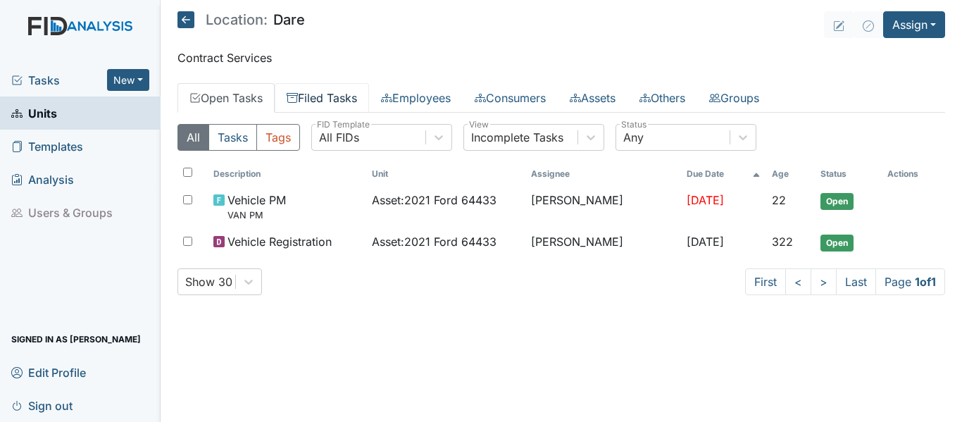
click at [319, 101] on link "Filed Tasks" at bounding box center [322, 98] width 94 height 30
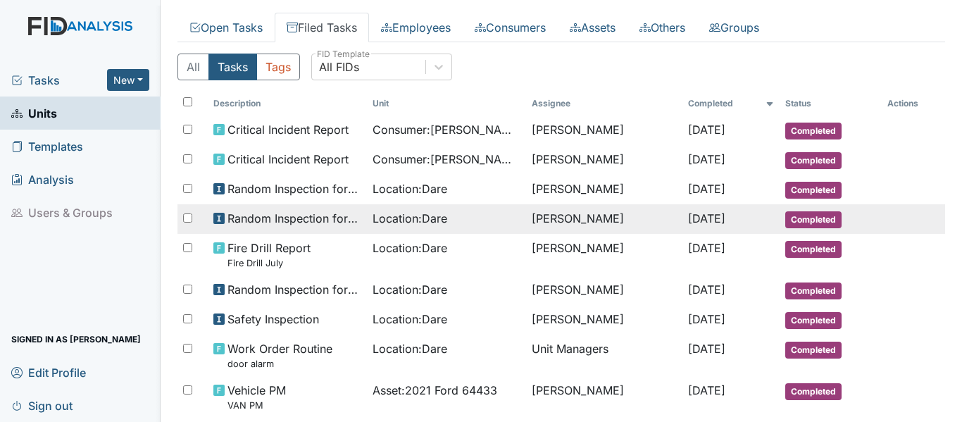
scroll to position [141, 0]
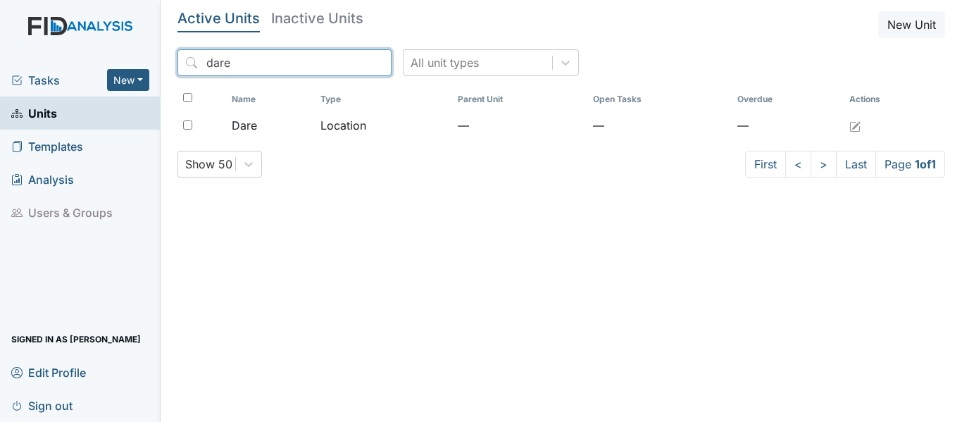
click at [354, 60] on input "dare" at bounding box center [284, 62] width 214 height 27
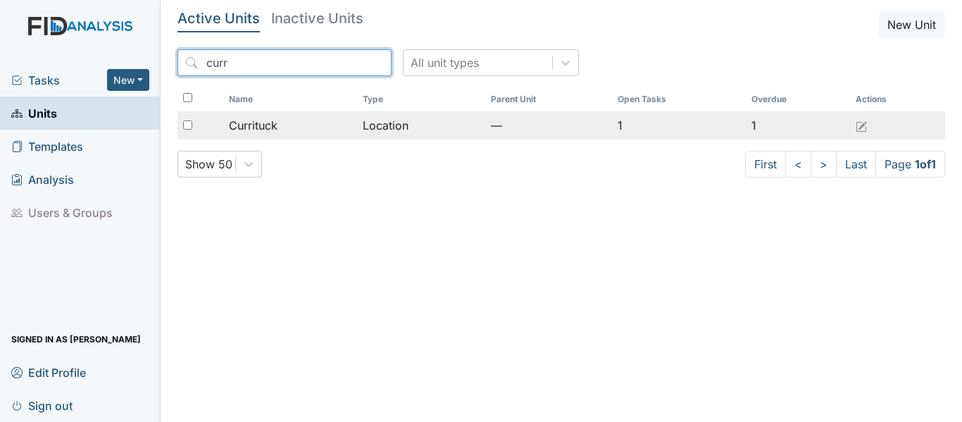
type input "curr"
click at [303, 123] on div "Currituck" at bounding box center [290, 125] width 123 height 17
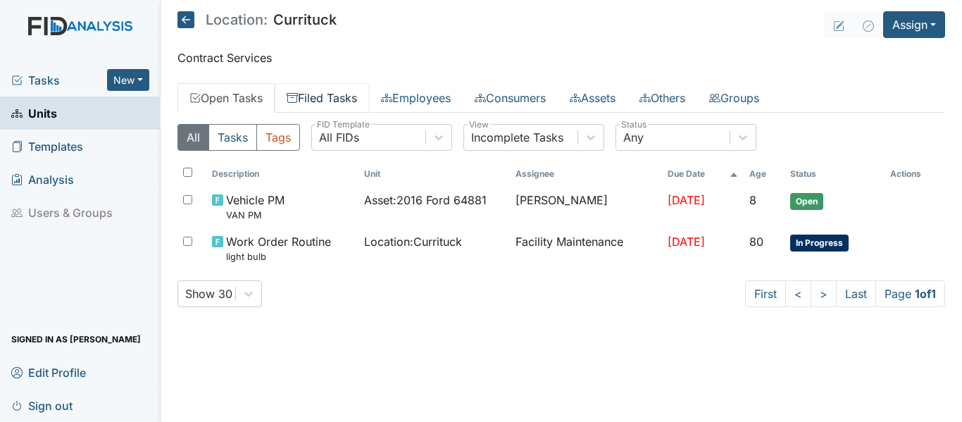
click at [327, 94] on link "Filed Tasks" at bounding box center [322, 98] width 94 height 30
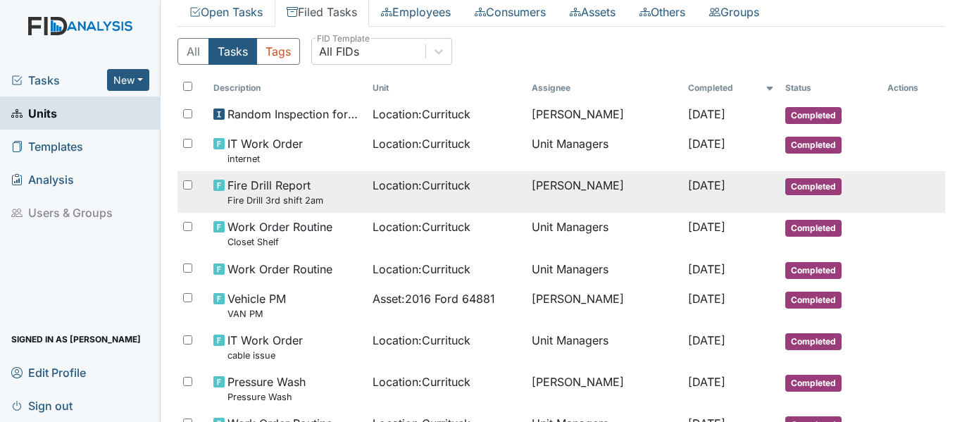
scroll to position [70, 0]
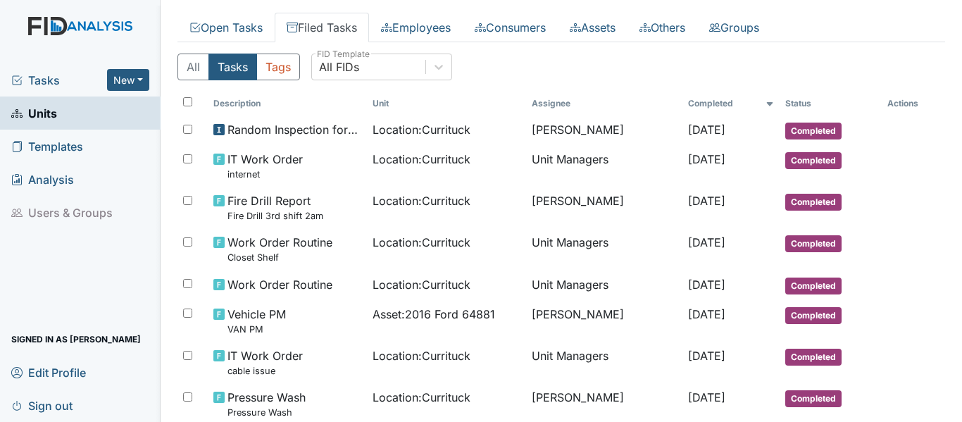
click at [49, 80] on span "Tasks" at bounding box center [59, 80] width 96 height 17
